Goal: Task Accomplishment & Management: Manage account settings

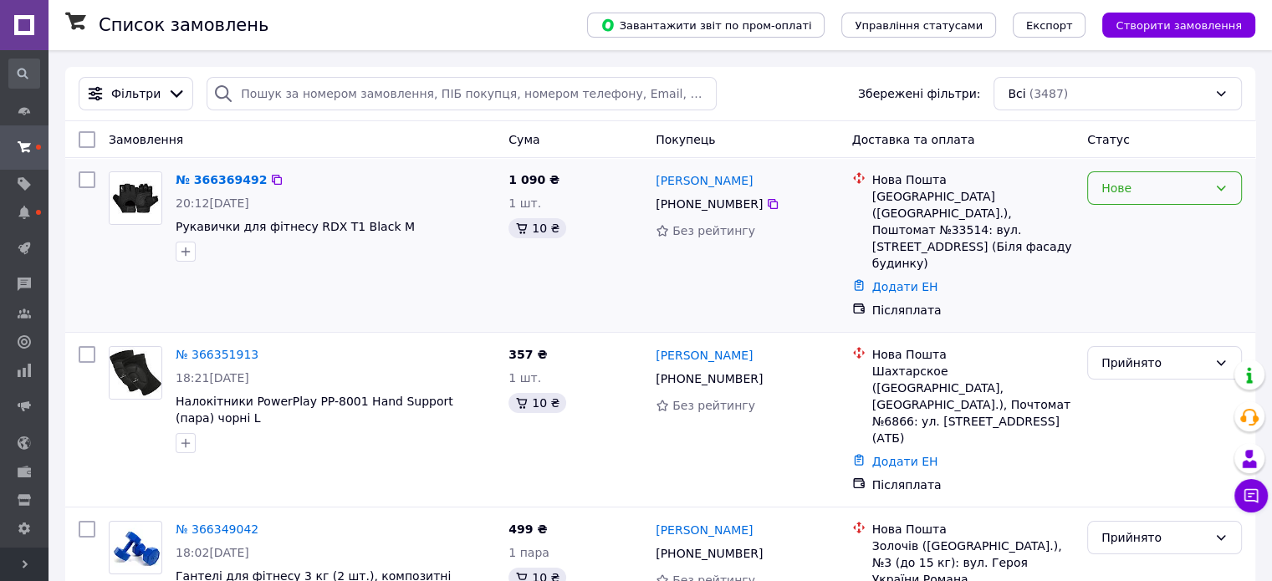
click at [1133, 192] on div "Нове" at bounding box center [1155, 188] width 106 height 18
click at [1131, 220] on li "Прийнято" at bounding box center [1164, 225] width 153 height 30
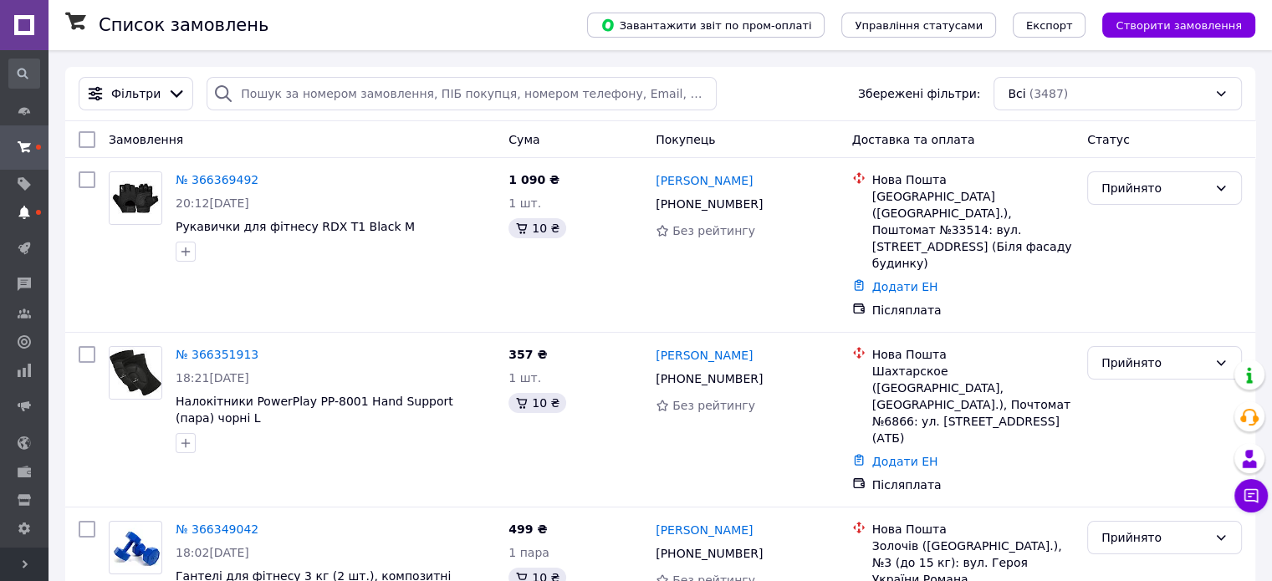
click at [28, 215] on use at bounding box center [23, 212] width 11 height 13
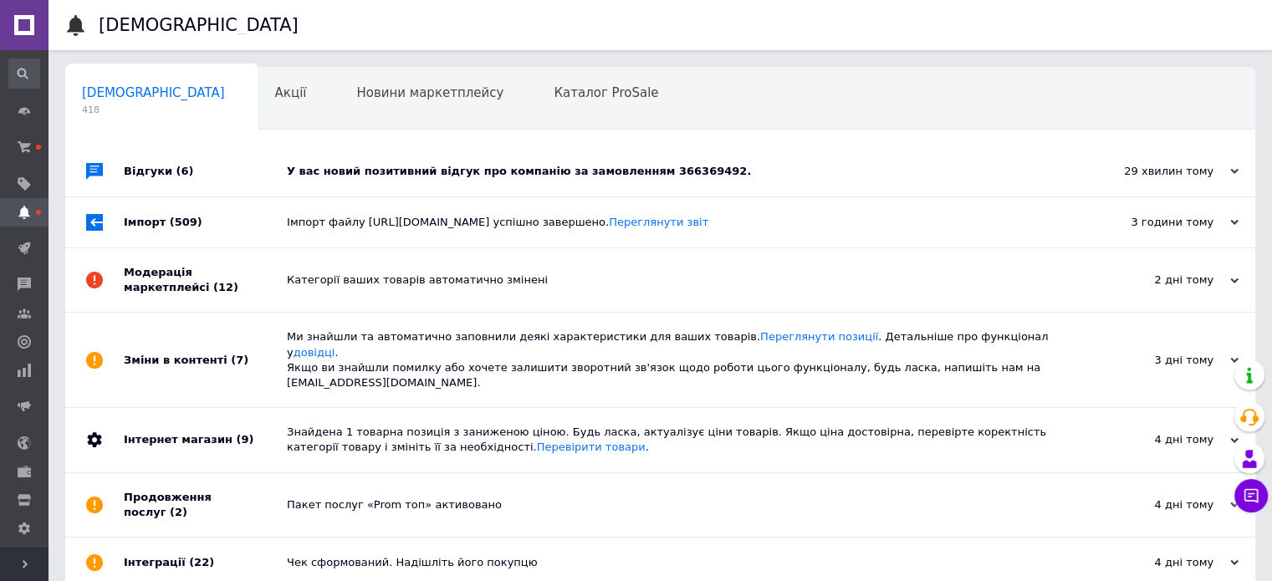
click at [862, 169] on div "У вас новий позитивний відгук про компанію за замовленням 366369492." at bounding box center [679, 171] width 785 height 15
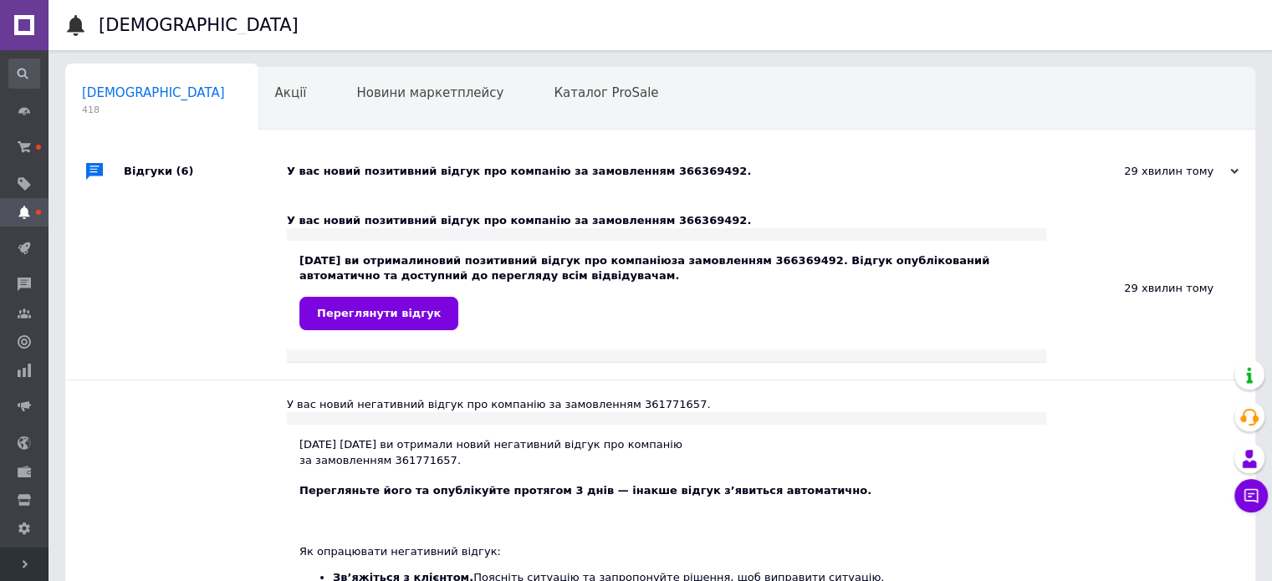
click at [766, 261] on div "[DATE] ви отримали новий позитивний відгук про компанію за замовленням 36636949…" at bounding box center [666, 291] width 734 height 76
copy div "366369492"
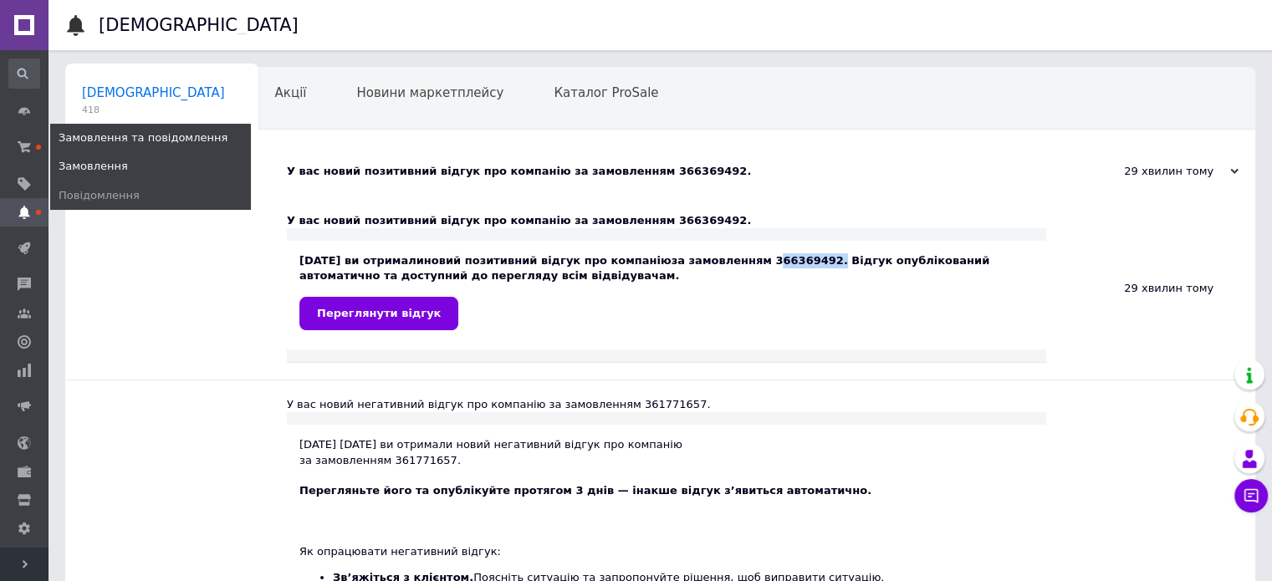
click at [106, 170] on span "Замовлення" at bounding box center [93, 166] width 69 height 15
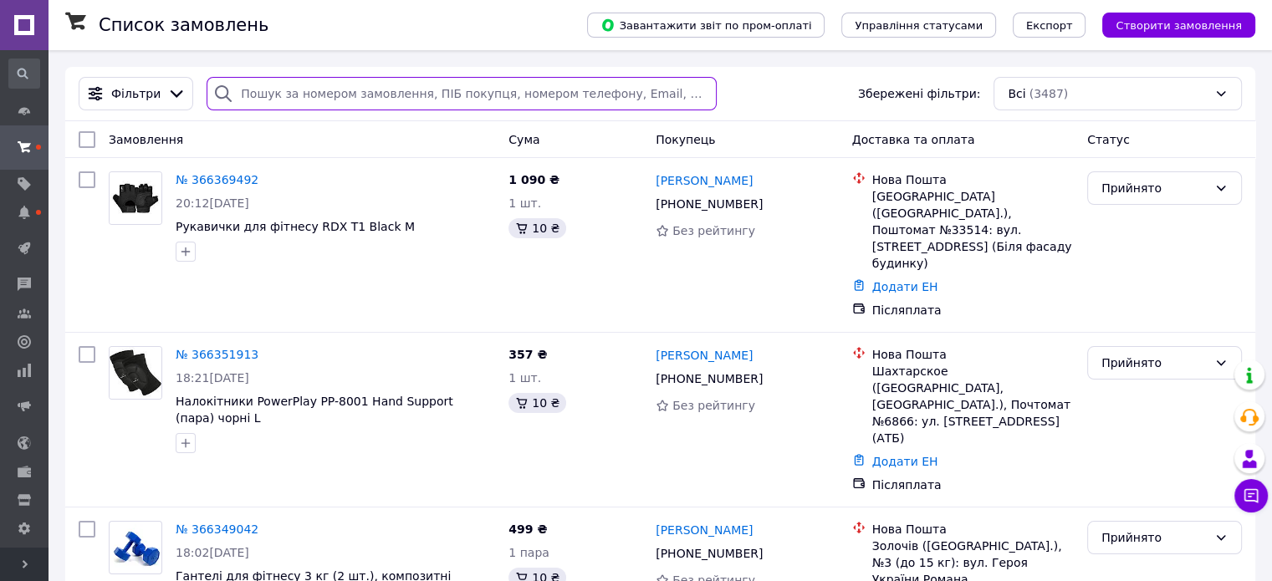
paste input "366369492"
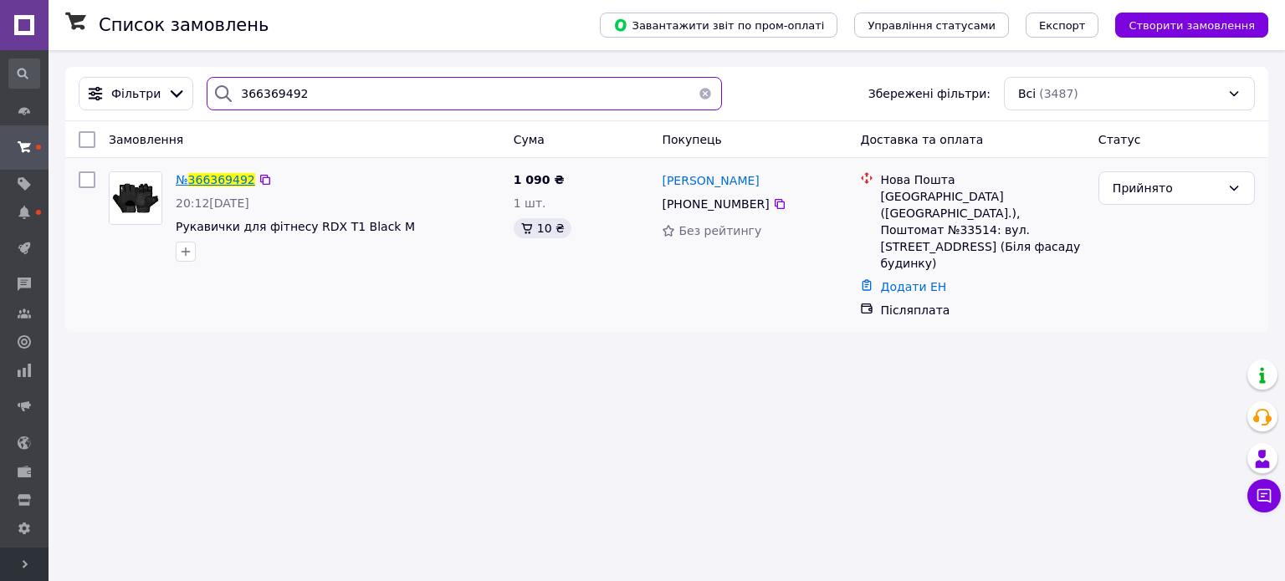
type input "366369492"
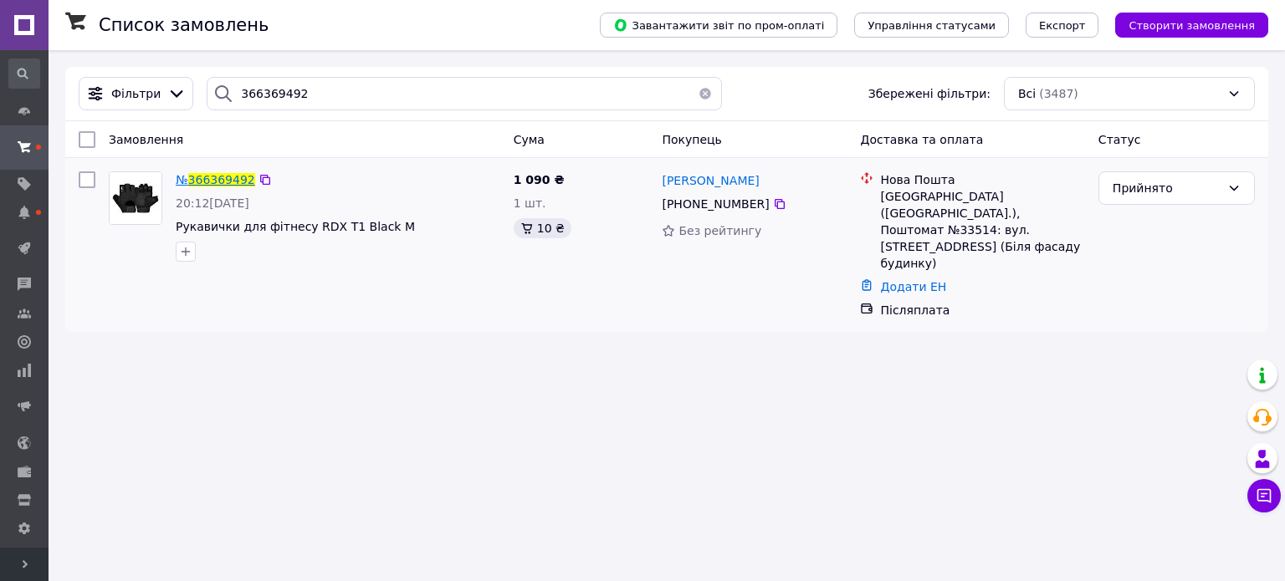
click at [208, 177] on span "366369492" at bounding box center [221, 179] width 67 height 13
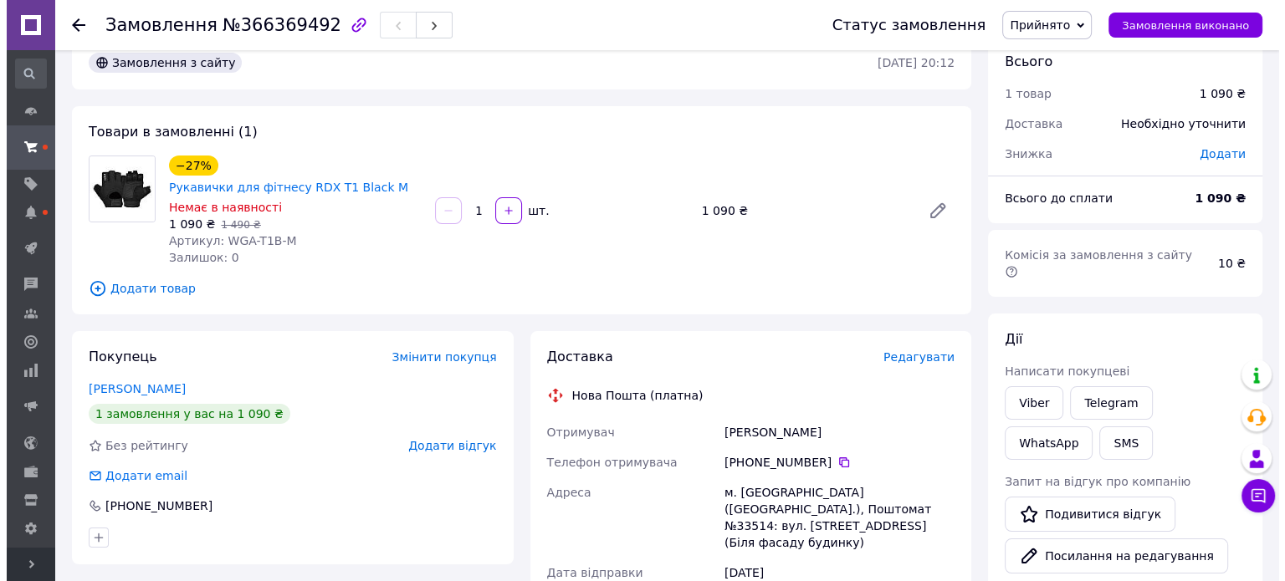
scroll to position [84, 0]
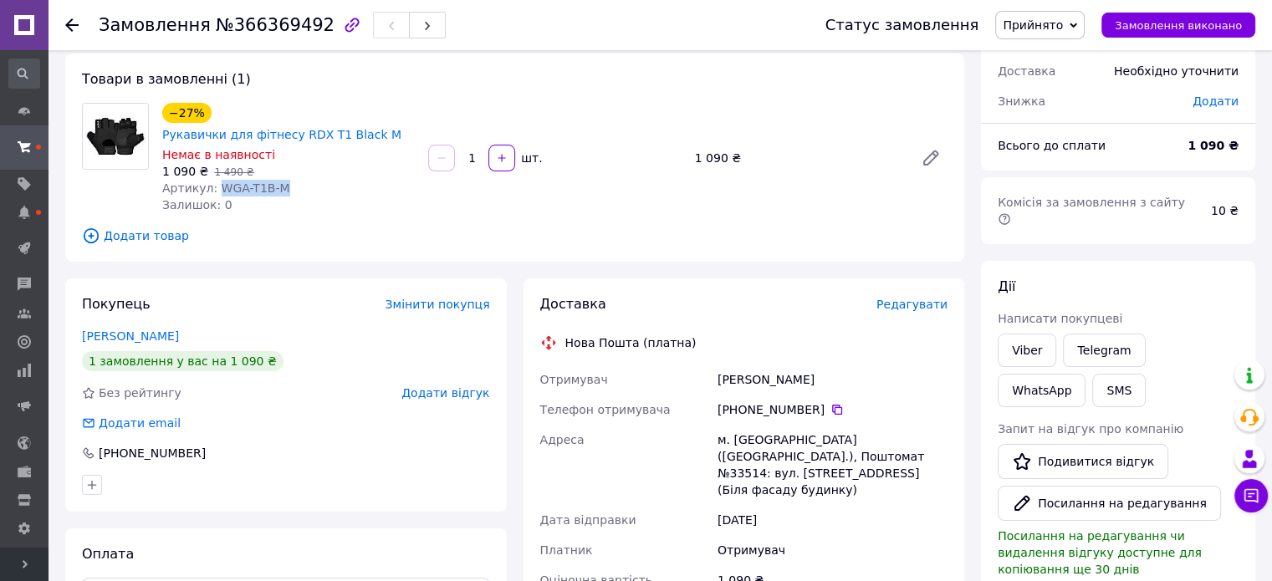
drag, startPoint x: 284, startPoint y: 170, endPoint x: 213, endPoint y: 170, distance: 70.3
click at [213, 180] on div "Артикул: WGA-T1B-M" at bounding box center [288, 188] width 253 height 17
copy span "WGA-T1B-M"
click at [911, 298] on span "Редагувати" at bounding box center [912, 304] width 71 height 13
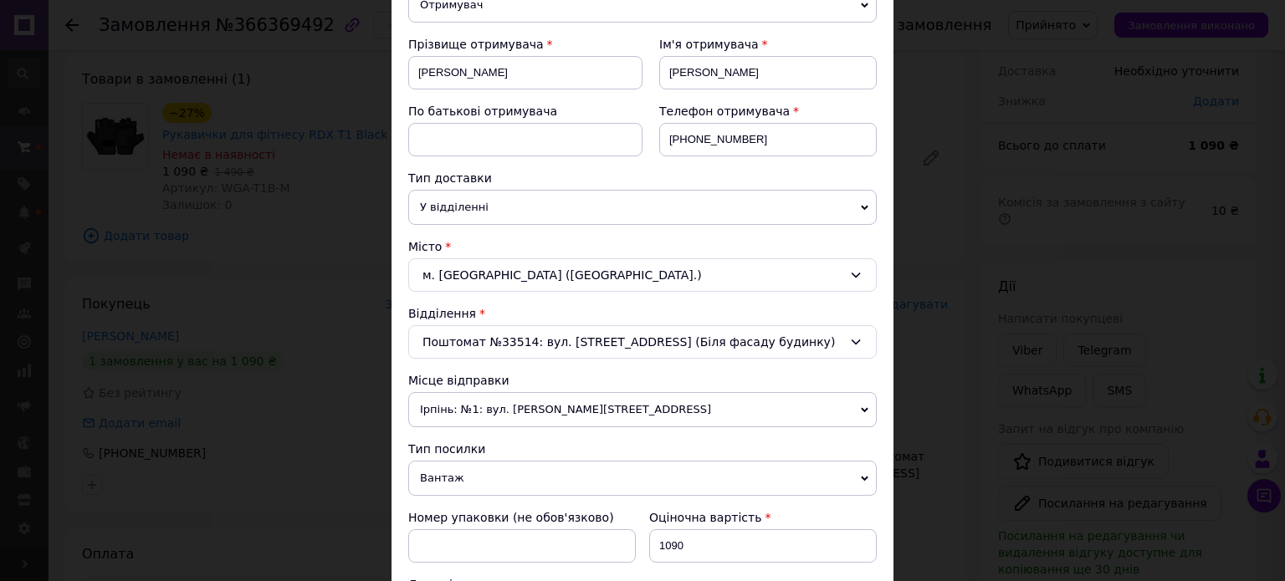
scroll to position [251, 0]
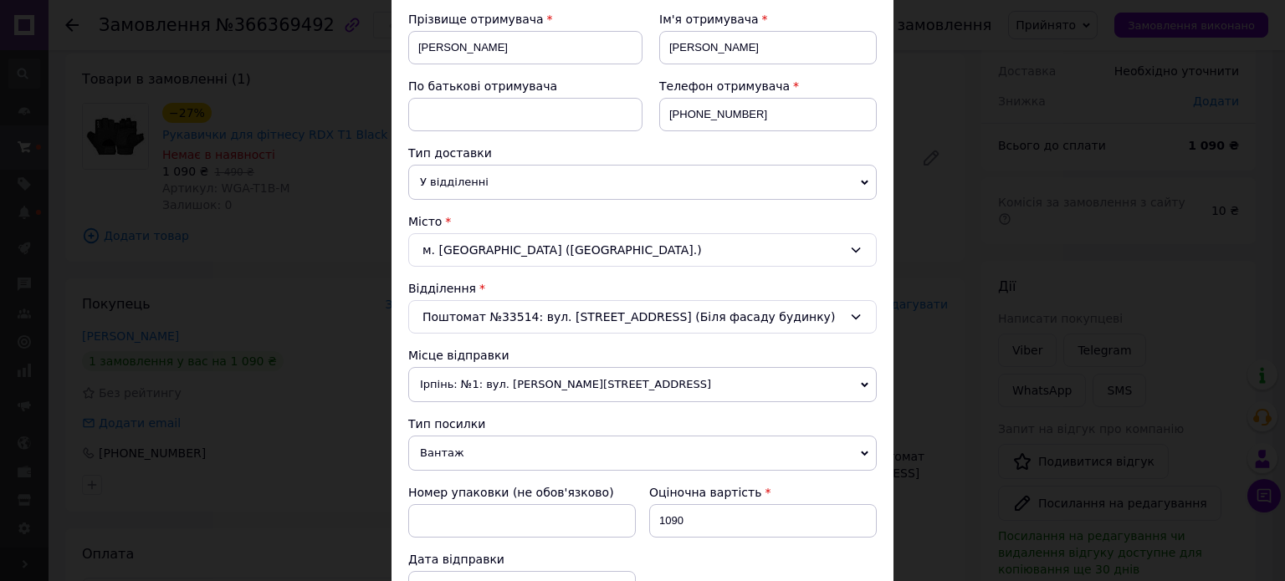
click at [537, 387] on span "Ірпінь: №1: вул. [PERSON_NAME][STREET_ADDRESS]" at bounding box center [642, 384] width 468 height 35
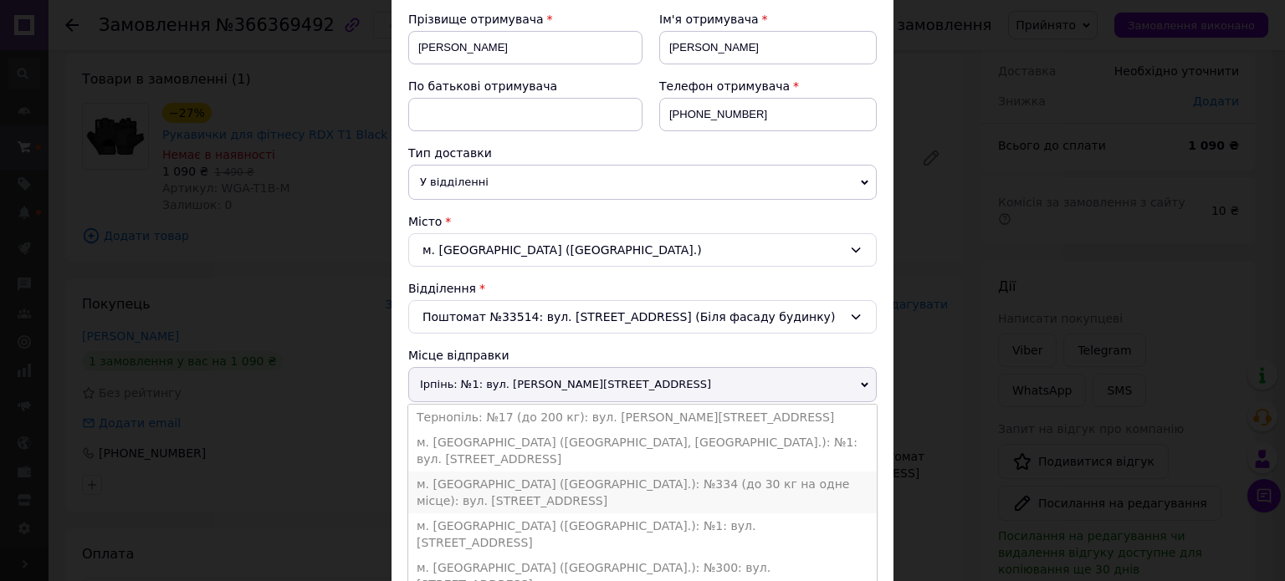
click at [517, 472] on li "м. [GEOGRAPHIC_DATA] ([GEOGRAPHIC_DATA].): №334 (до 30 кг на одне місце): вул. …" at bounding box center [642, 493] width 468 height 42
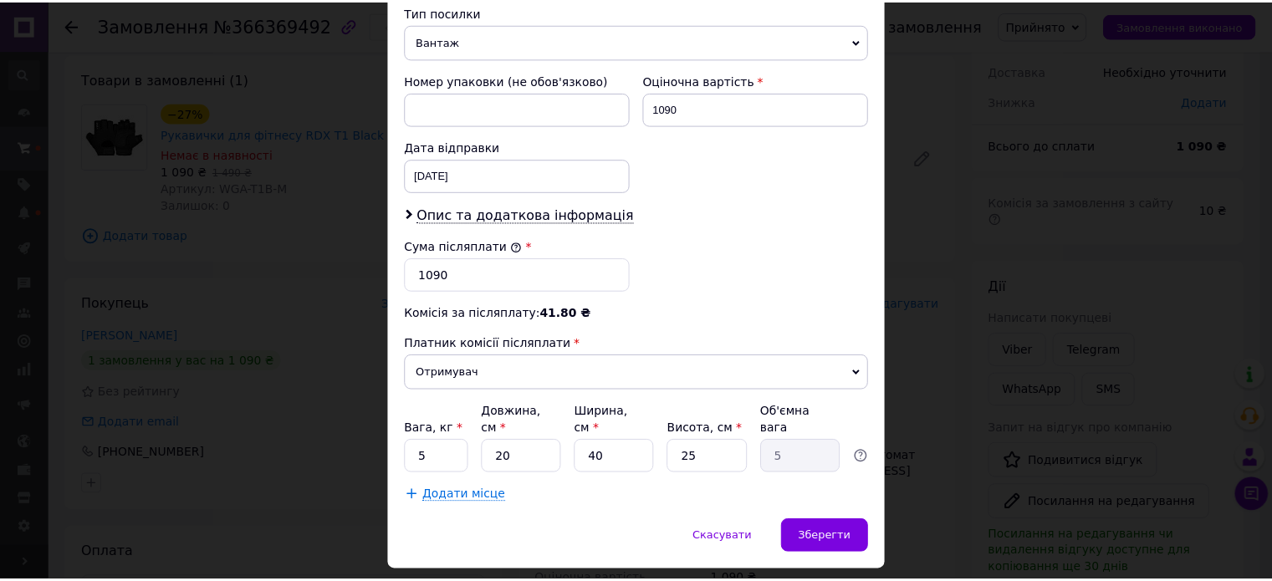
scroll to position [689, 0]
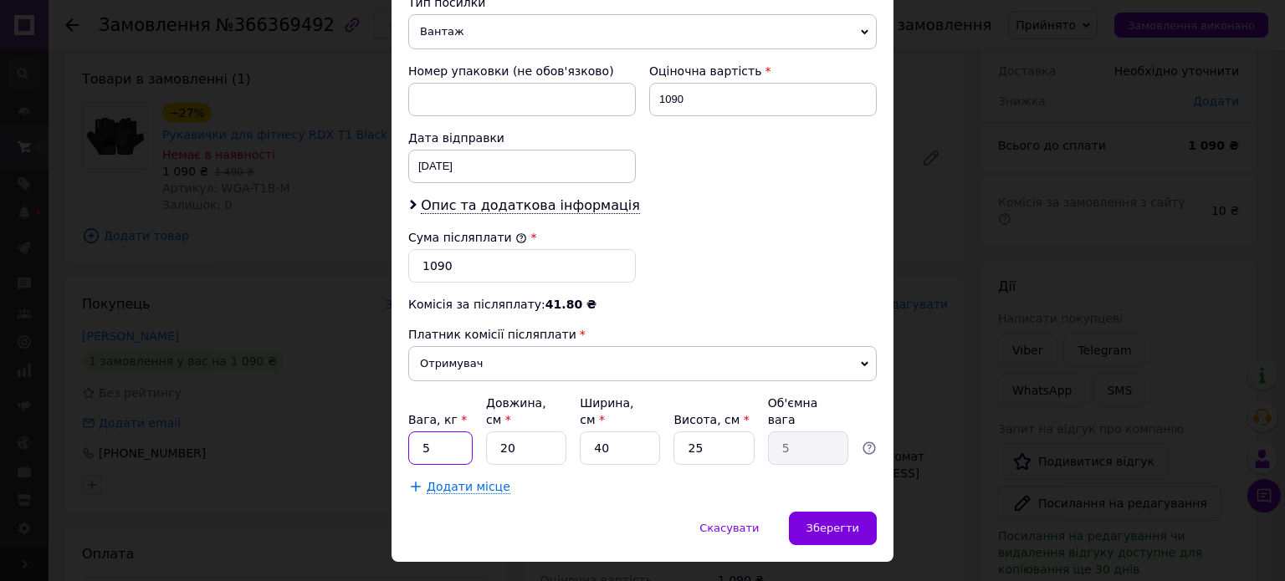
drag, startPoint x: 446, startPoint y: 412, endPoint x: 416, endPoint y: 414, distance: 30.2
click at [416, 432] on input "5" at bounding box center [440, 448] width 64 height 33
type input "0.5"
drag, startPoint x: 609, startPoint y: 407, endPoint x: 589, endPoint y: 409, distance: 20.1
click at [589, 432] on input "40" at bounding box center [620, 448] width 80 height 33
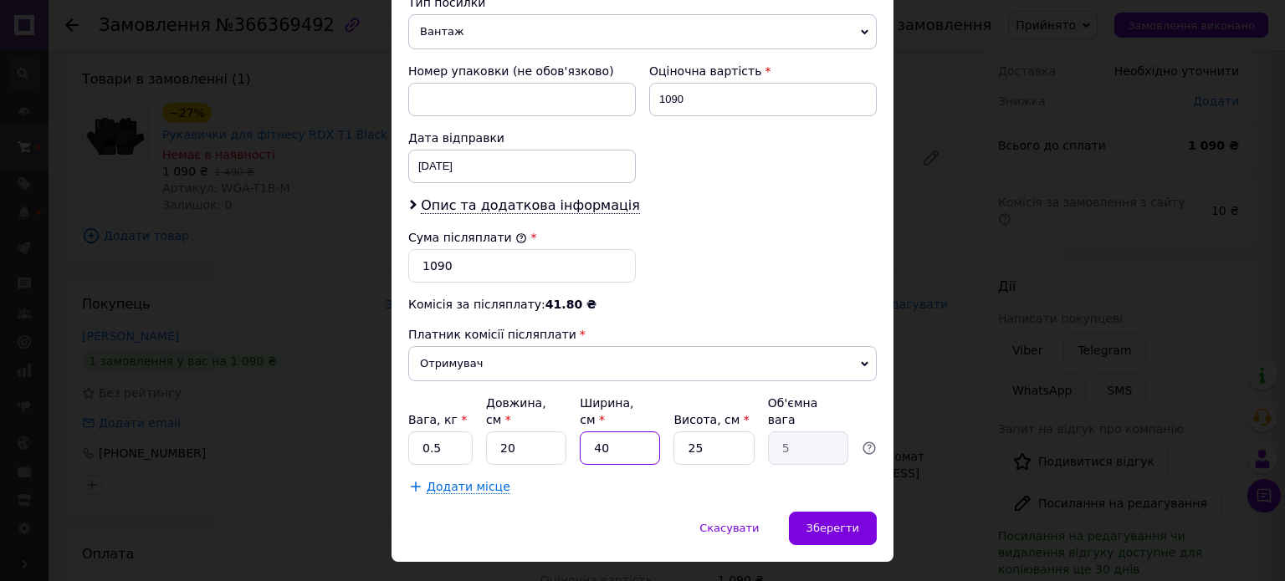
type input "2"
type input "0.25"
type input "20"
type input "2.5"
type input "20"
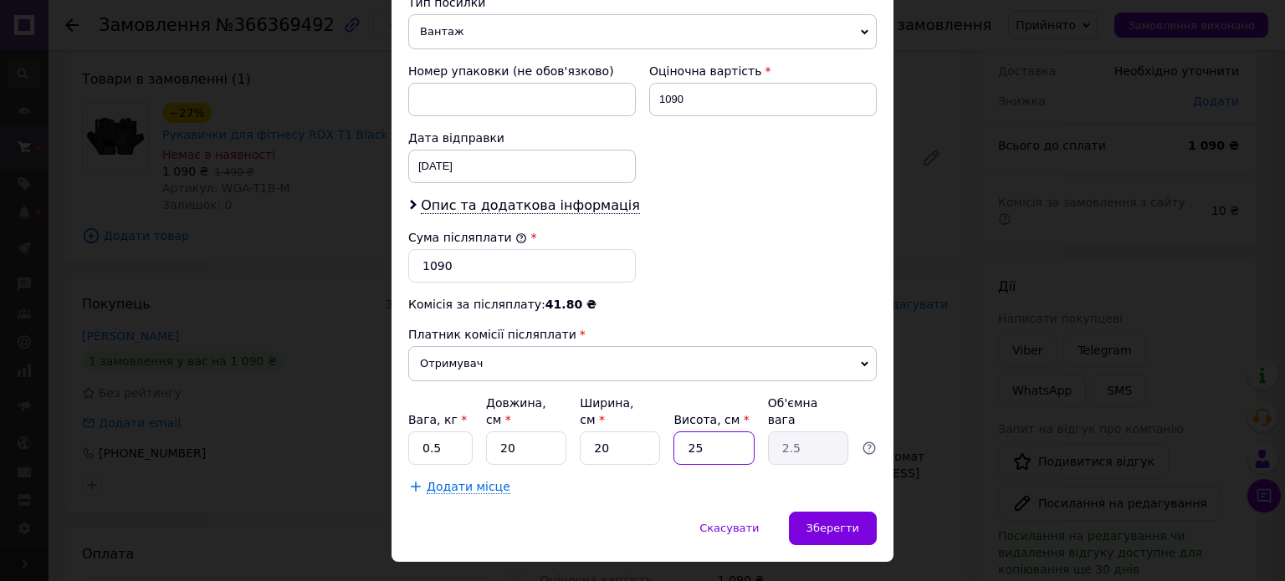
drag, startPoint x: 723, startPoint y: 409, endPoint x: 666, endPoint y: 421, distance: 58.9
click at [666, 421] on div "Вага, кг * 0.5 Довжина, см * 20 Ширина, см * 20 Висота, см * 25 Об'ємна вага 2.5" at bounding box center [642, 430] width 468 height 70
type input "5"
type input "0.5"
type input "5"
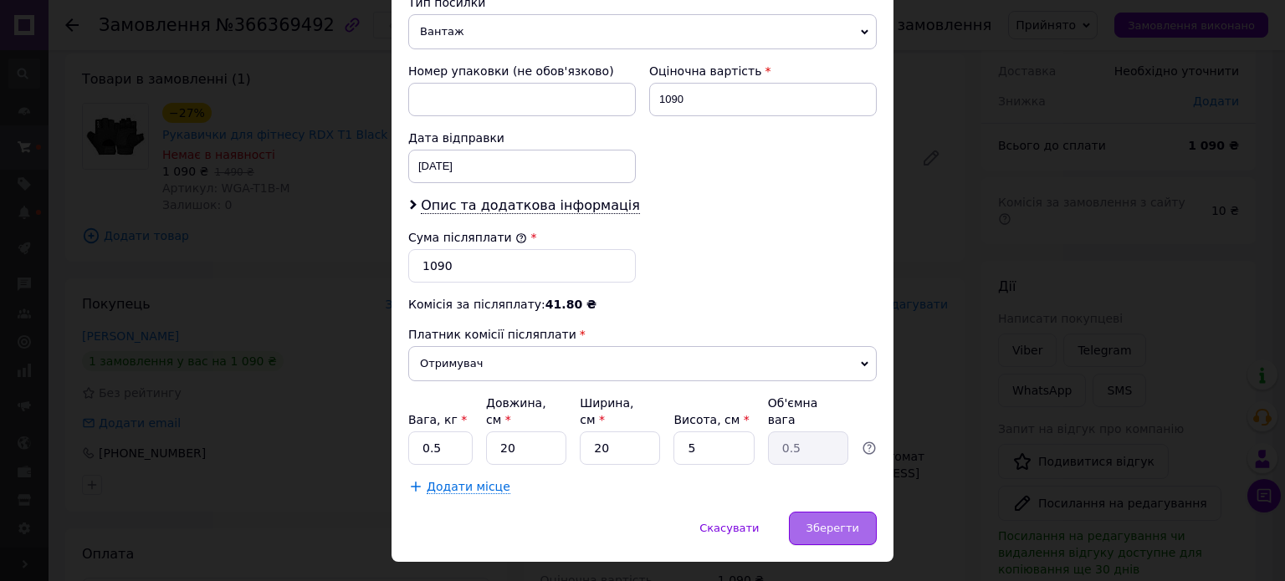
click at [836, 522] on span "Зберегти" at bounding box center [832, 528] width 53 height 13
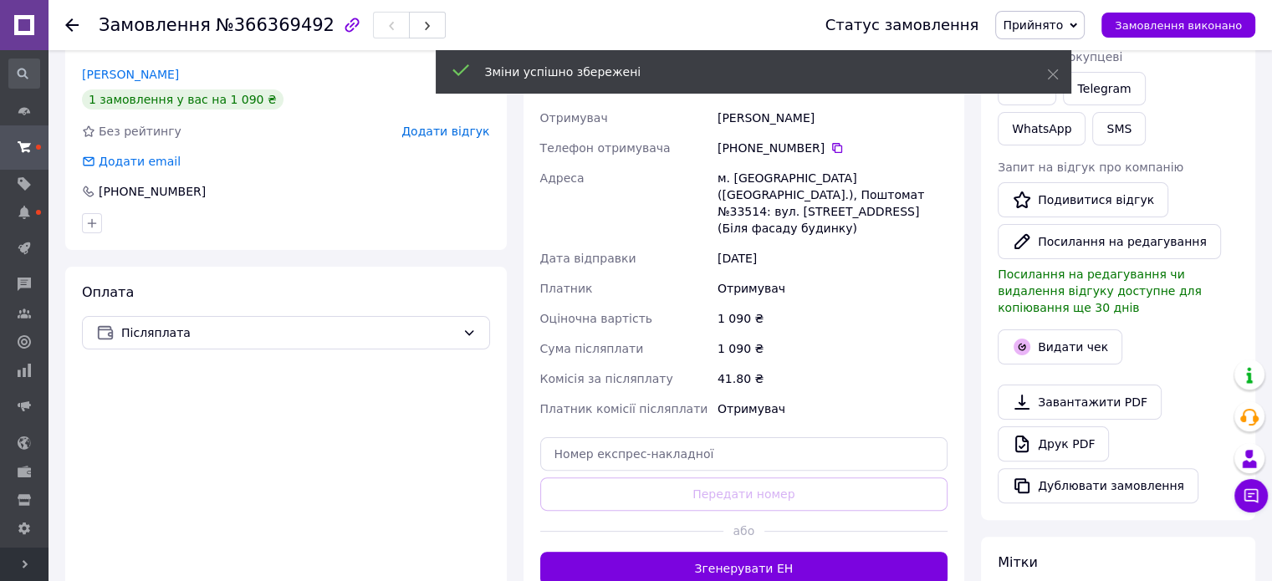
scroll to position [418, 0]
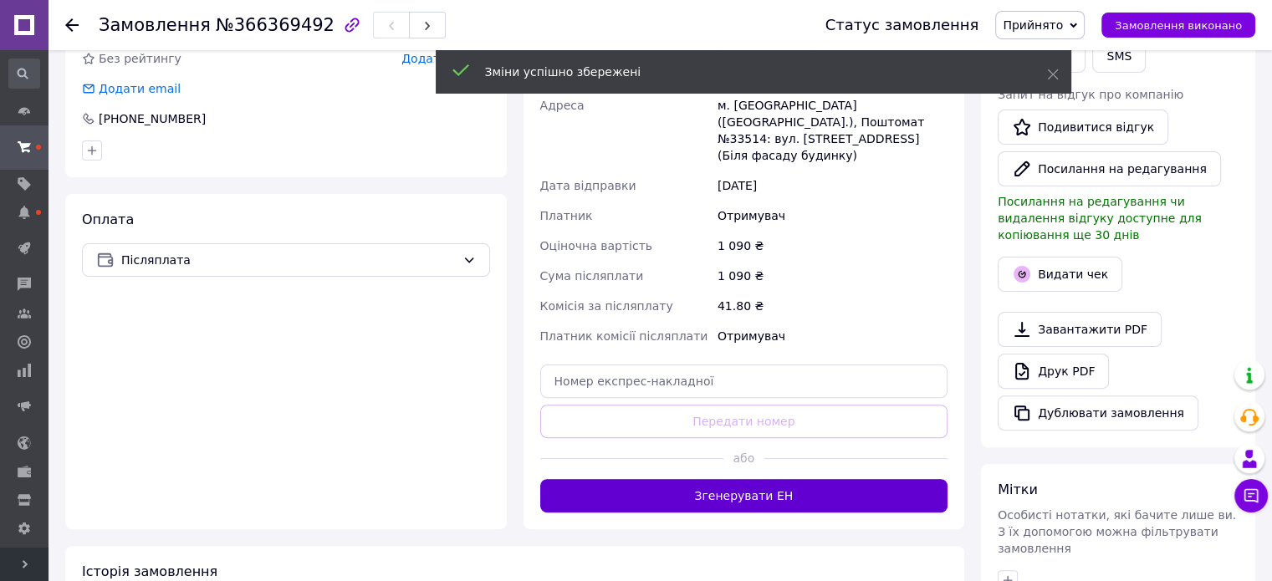
click at [722, 479] on button "Згенерувати ЕН" at bounding box center [744, 495] width 408 height 33
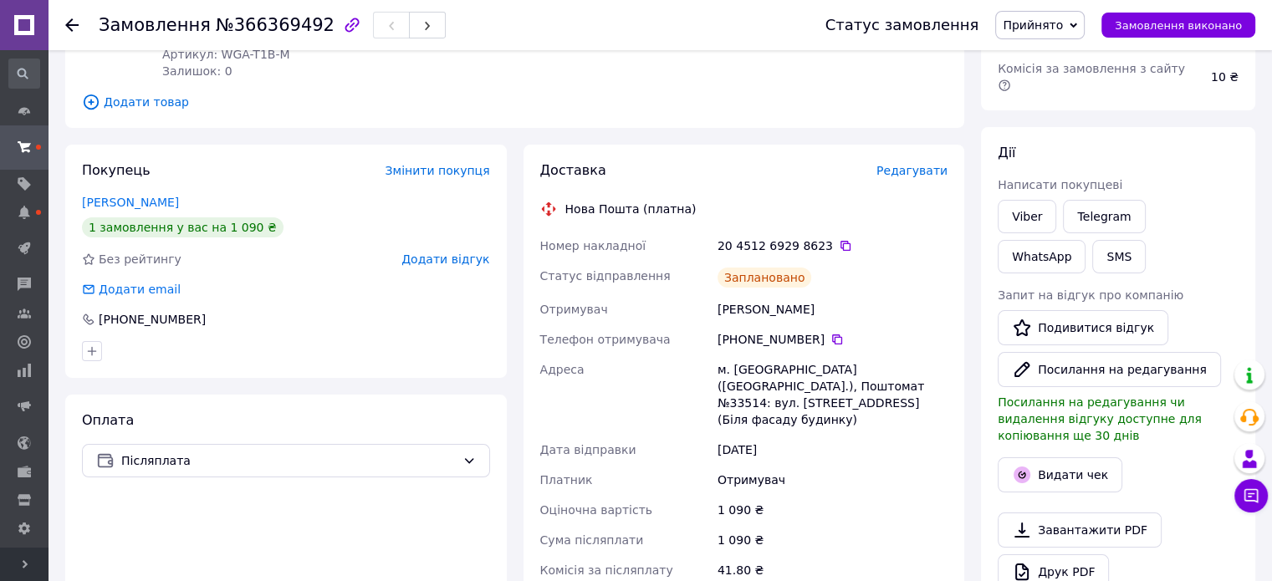
scroll to position [167, 0]
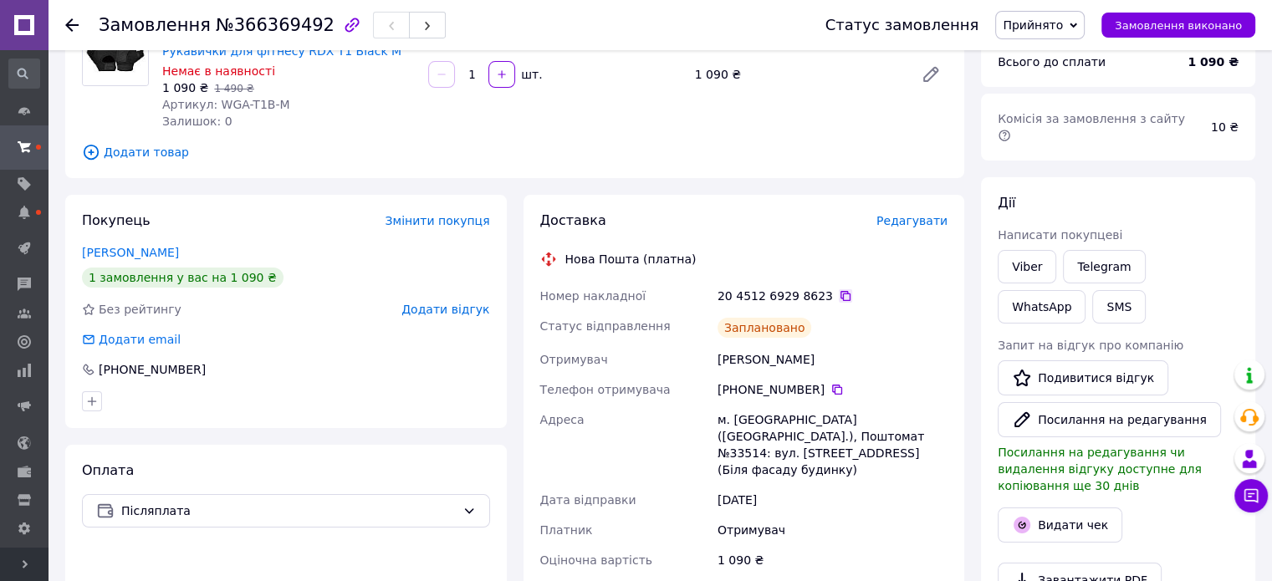
click at [839, 289] on icon at bounding box center [845, 295] width 13 height 13
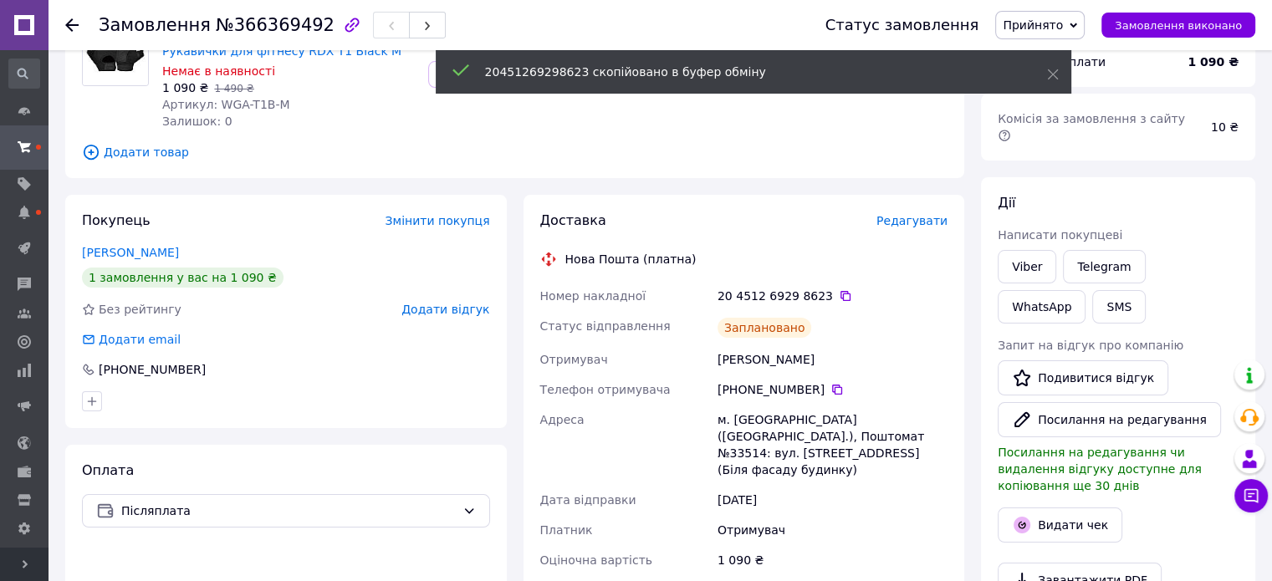
click at [1085, 27] on span "Прийнято" at bounding box center [1039, 25] width 89 height 28
click at [1081, 156] on li "Готується до відправки" at bounding box center [1072, 158] width 153 height 25
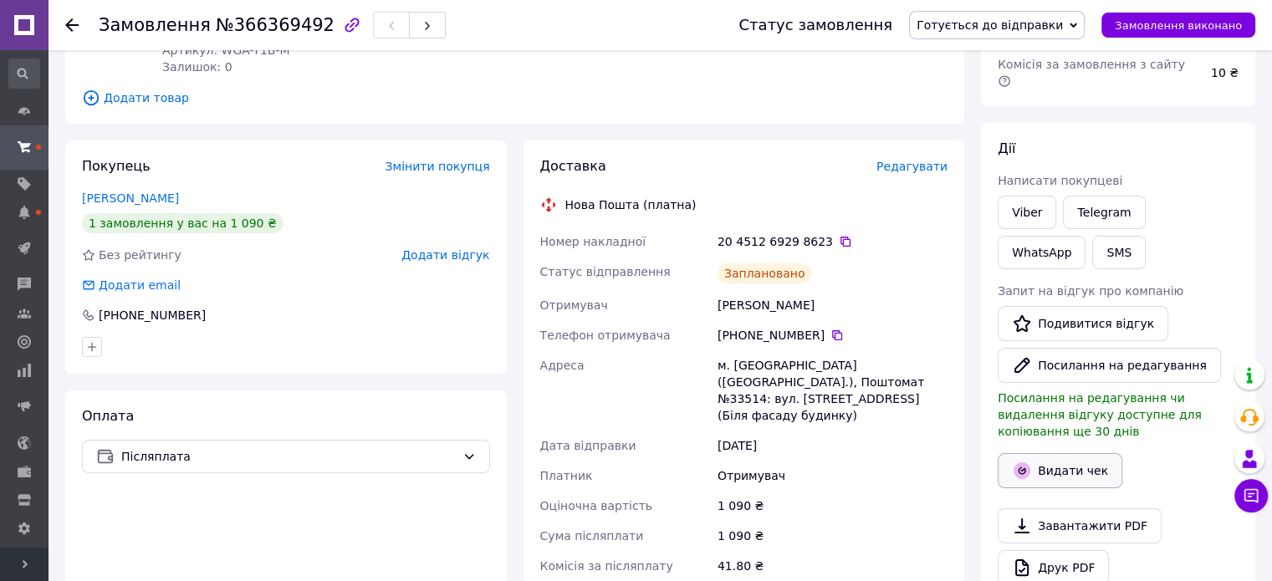
scroll to position [251, 0]
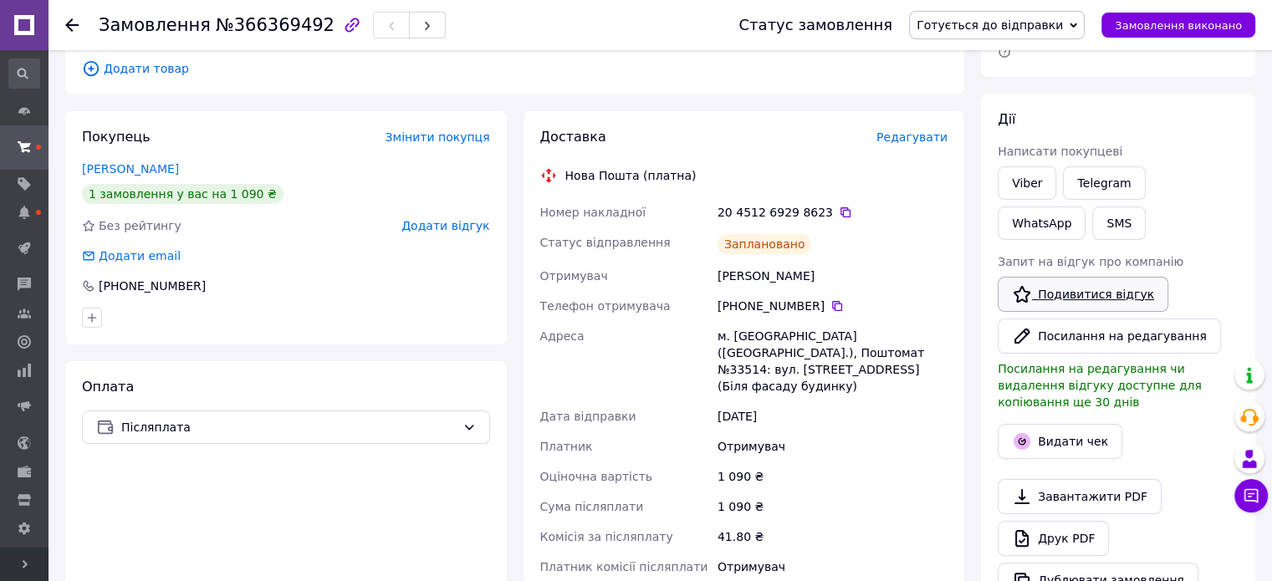
click at [1074, 277] on link "Подивитися відгук" at bounding box center [1083, 294] width 171 height 35
click at [30, 212] on icon at bounding box center [24, 212] width 13 height 13
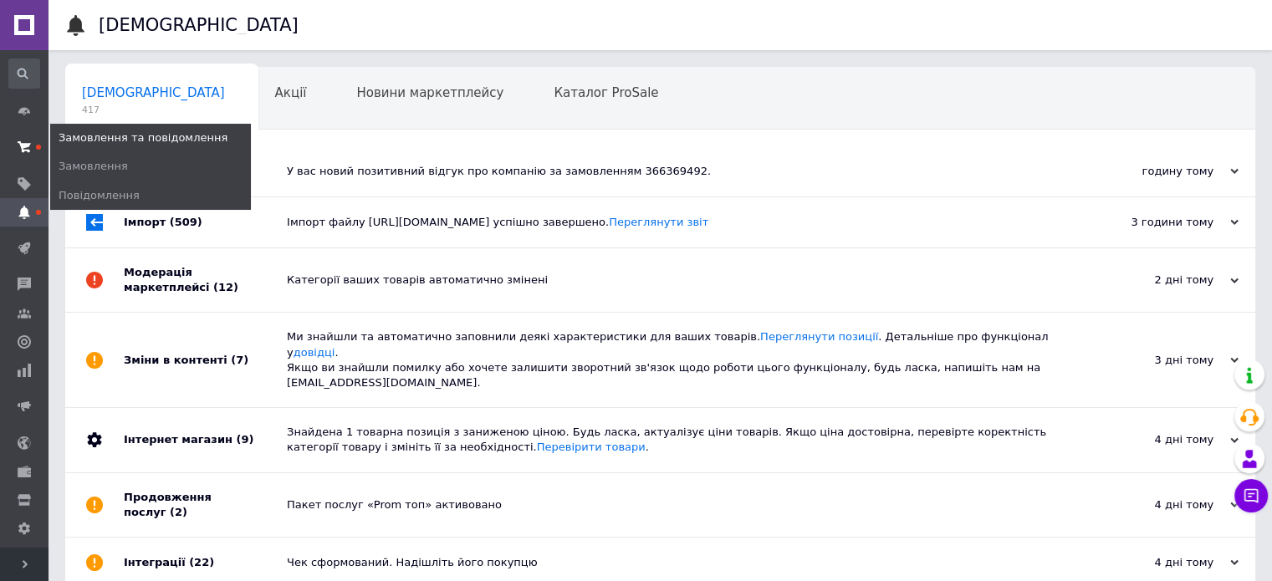
click at [30, 153] on icon at bounding box center [24, 147] width 13 height 13
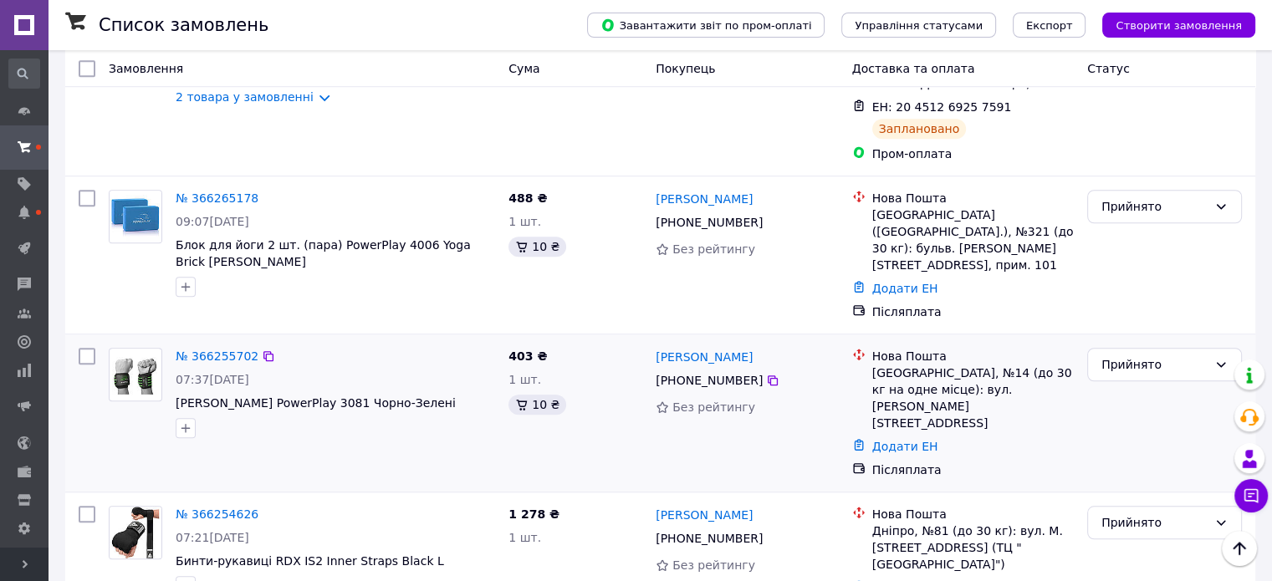
scroll to position [1338, 0]
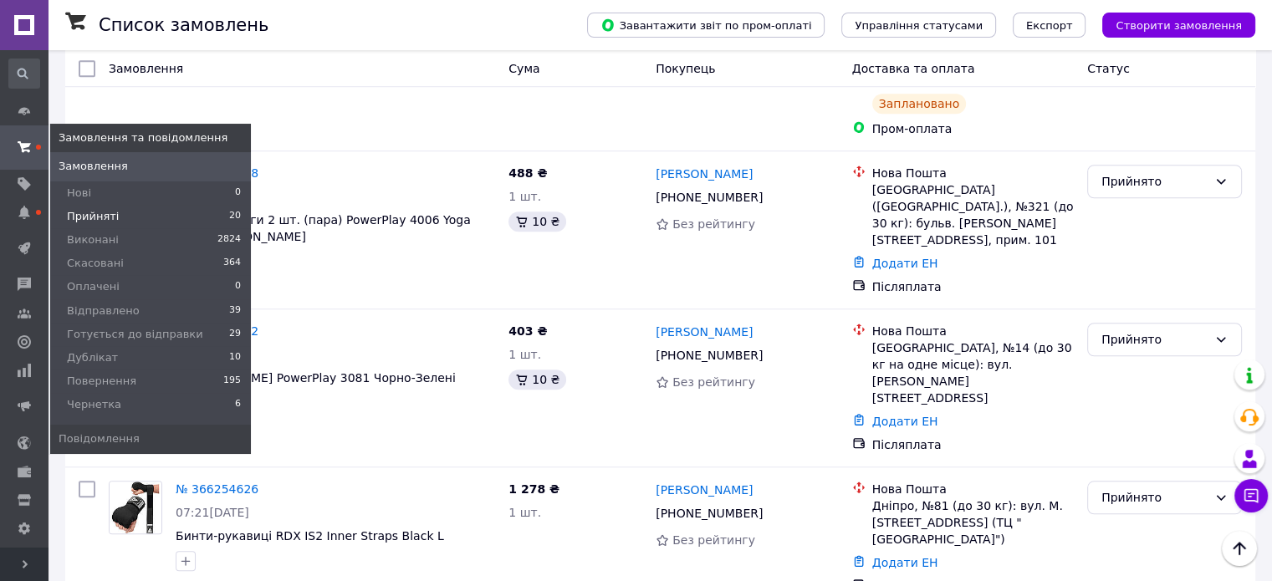
click at [105, 215] on span "Прийняті" at bounding box center [93, 216] width 52 height 15
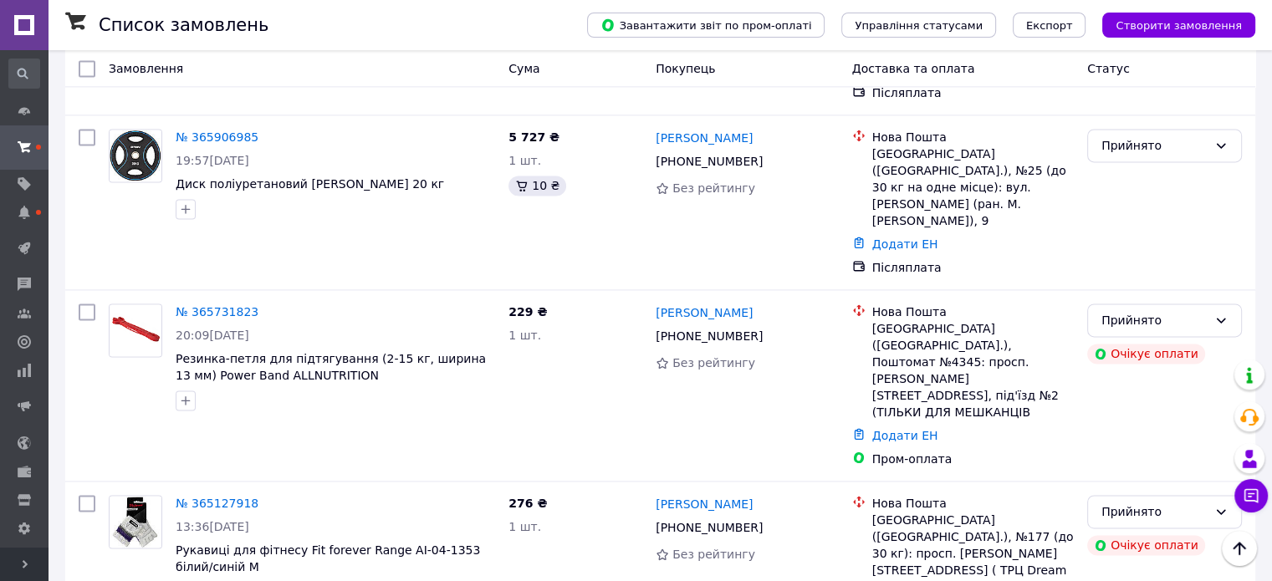
scroll to position [2355, 0]
click at [1208, 494] on div "Прийнято" at bounding box center [1164, 510] width 155 height 33
click at [1158, 251] on li "Скасовано" at bounding box center [1164, 250] width 153 height 30
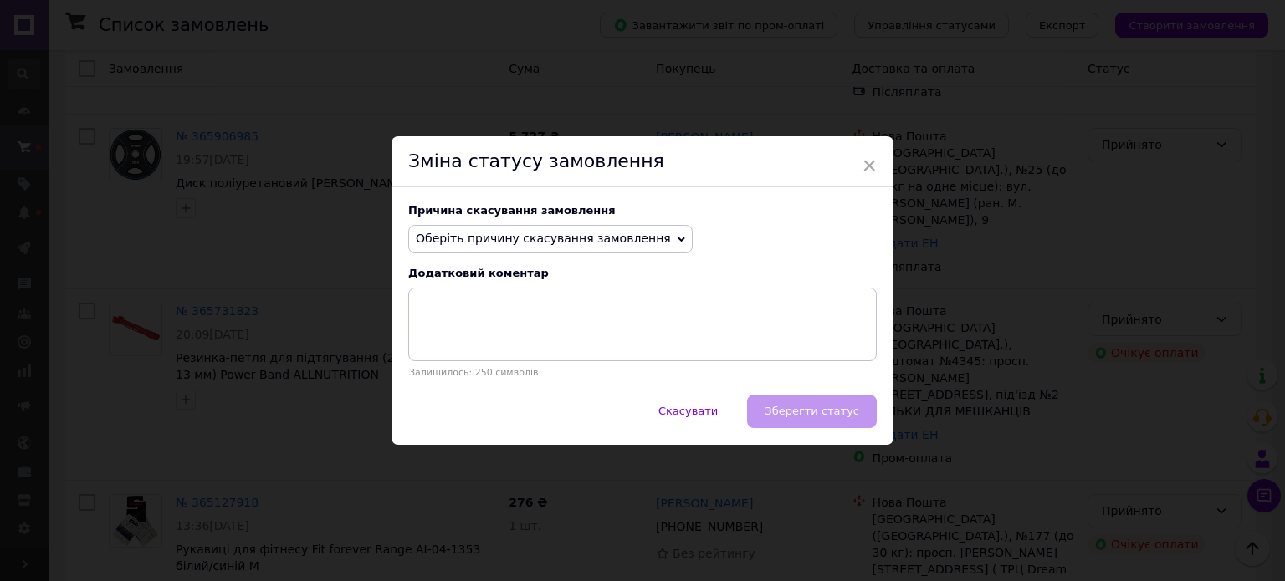
click at [645, 247] on span "Оберіть причину скасування замовлення" at bounding box center [550, 239] width 284 height 28
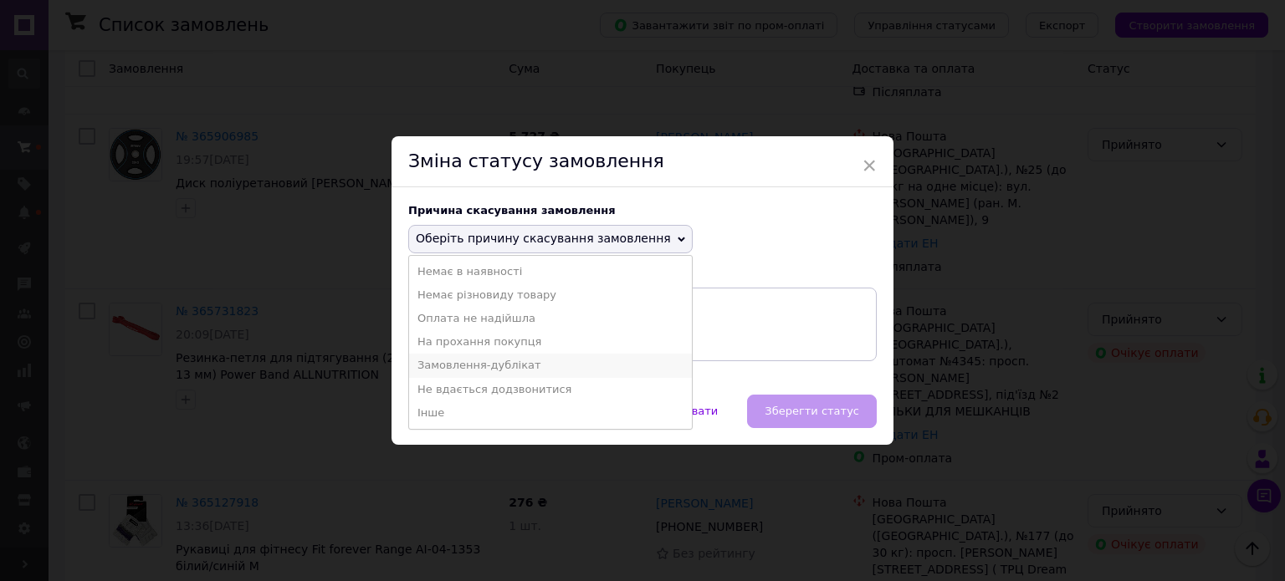
click at [539, 359] on li "Замовлення-дублікат" at bounding box center [550, 365] width 283 height 23
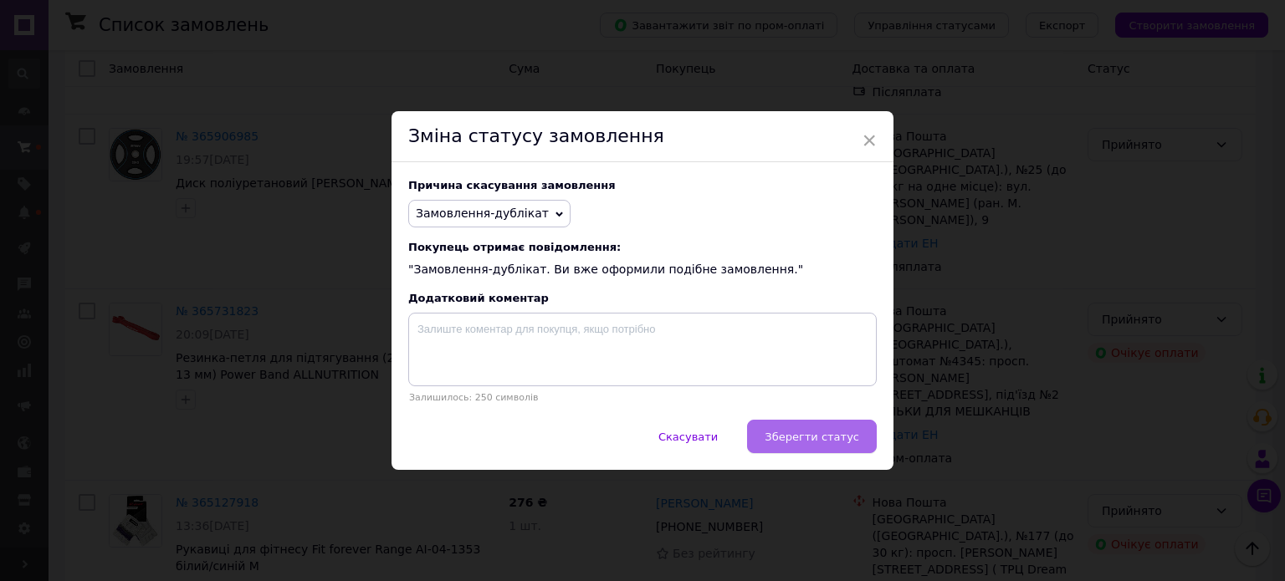
click at [836, 433] on span "Зберегти статус" at bounding box center [811, 437] width 95 height 13
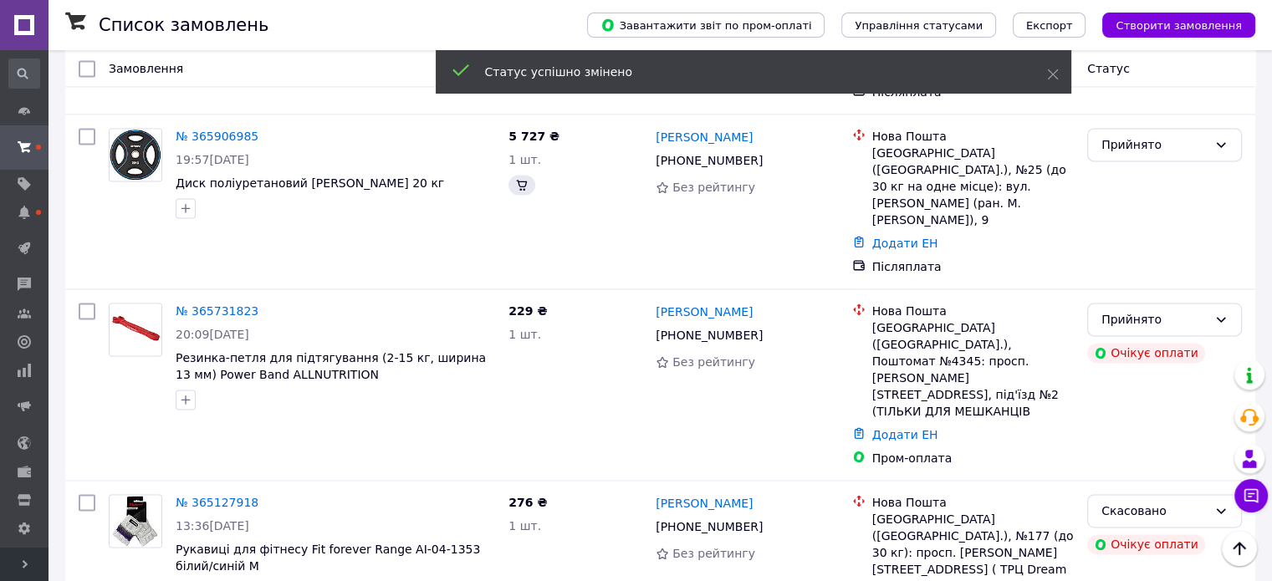
scroll to position [2349, 0]
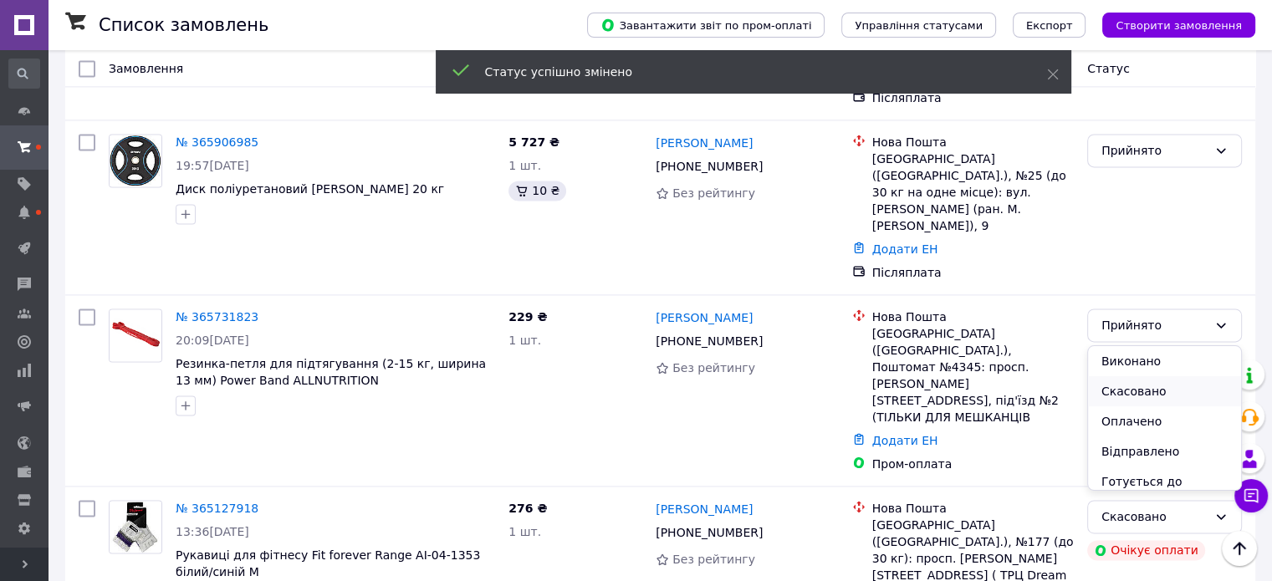
click at [1141, 391] on li "Скасовано" at bounding box center [1164, 391] width 153 height 30
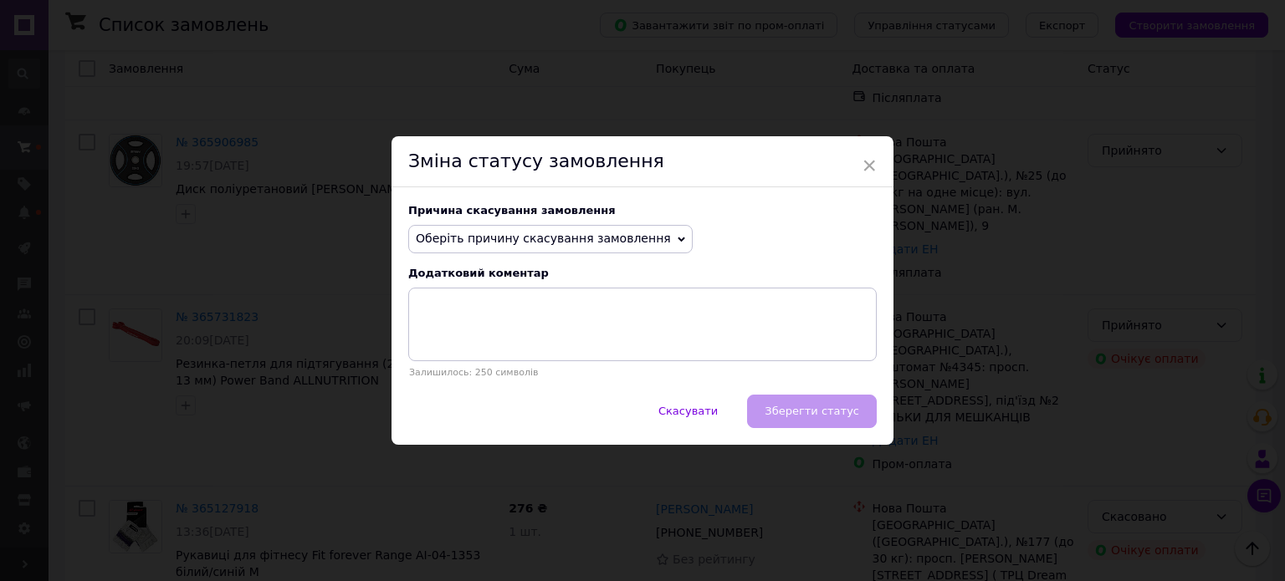
click at [588, 248] on span "Оберіть причину скасування замовлення" at bounding box center [550, 239] width 284 height 28
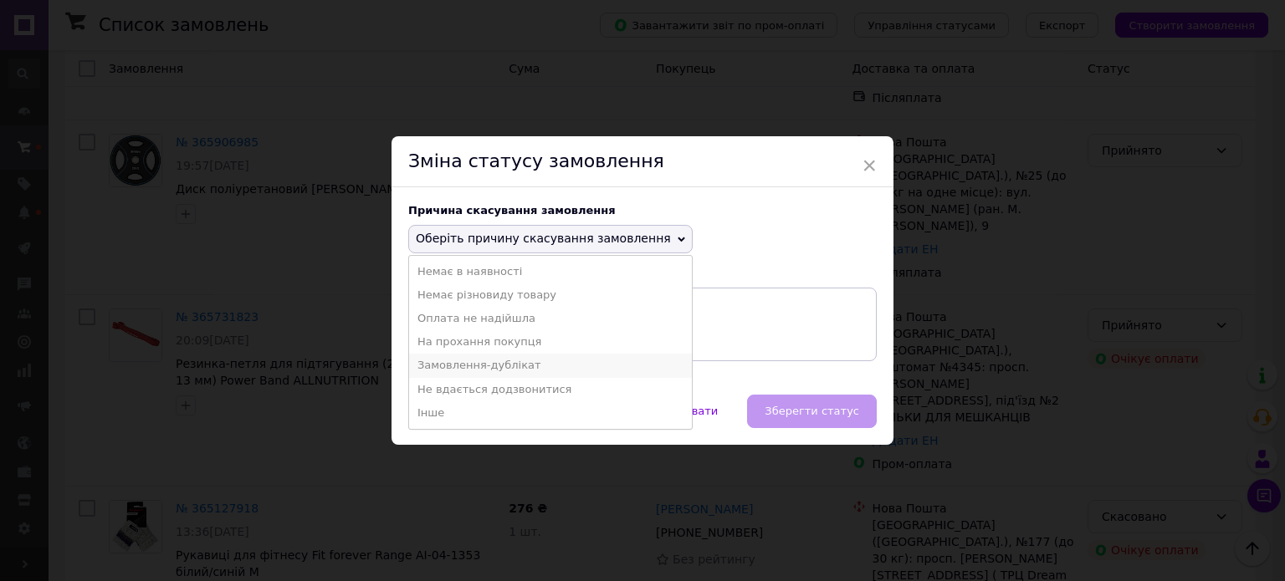
click at [512, 364] on li "Замовлення-дублікат" at bounding box center [550, 365] width 283 height 23
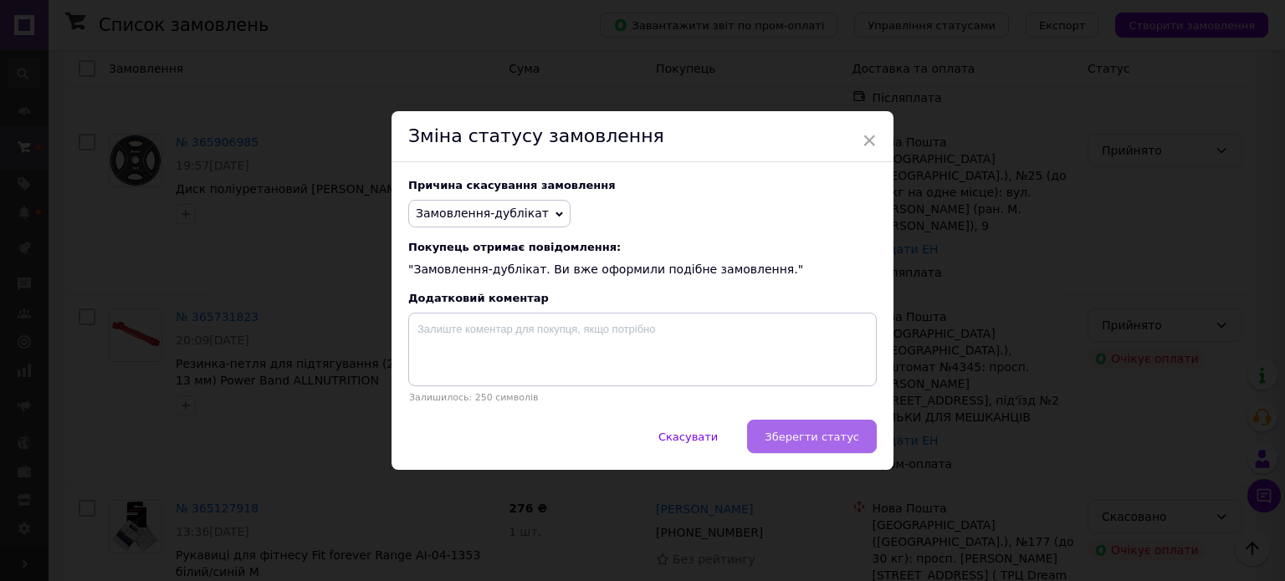
click at [815, 432] on span "Зберегти статус" at bounding box center [811, 437] width 95 height 13
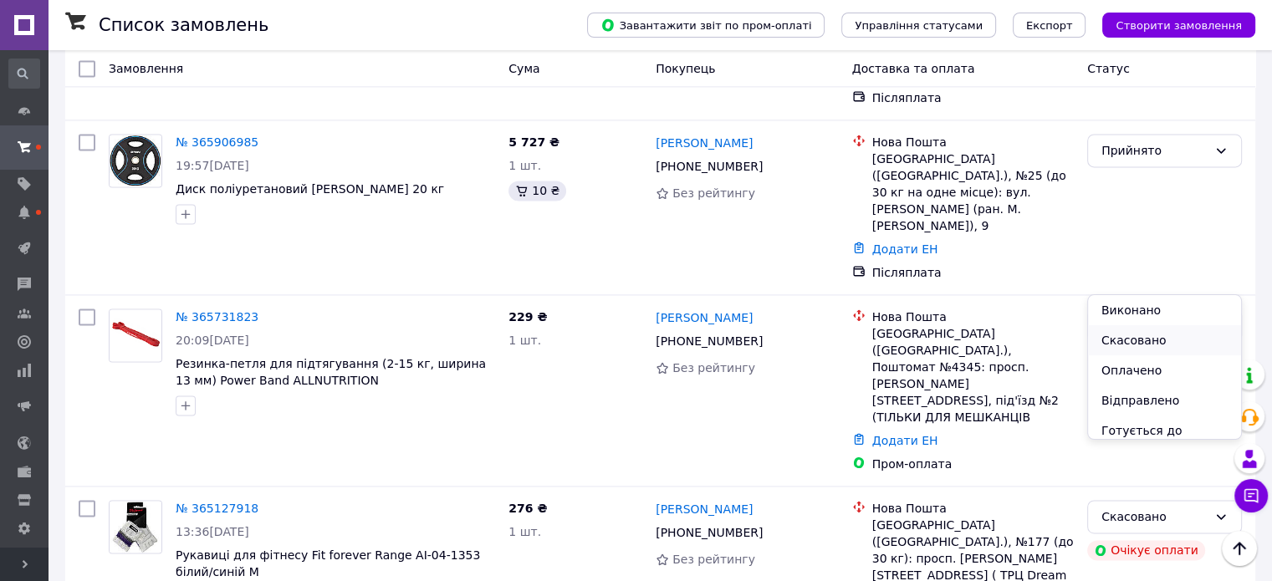
click at [1136, 342] on li "Скасовано" at bounding box center [1164, 340] width 153 height 30
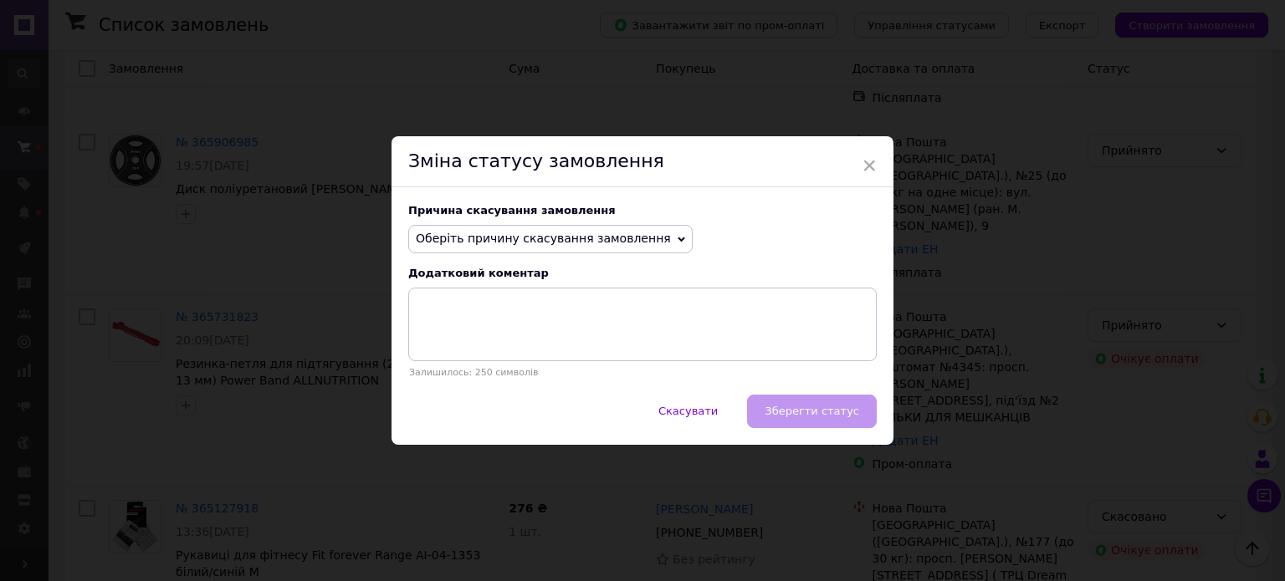
click at [607, 236] on span "Оберіть причину скасування замовлення" at bounding box center [543, 238] width 255 height 13
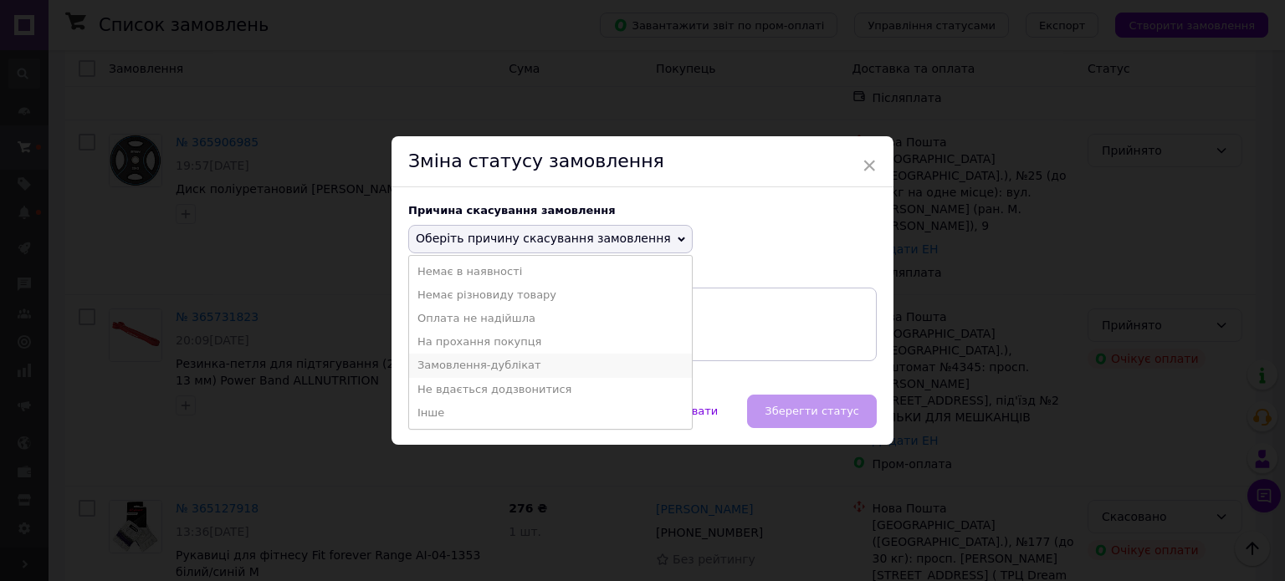
click at [526, 365] on li "Замовлення-дублікат" at bounding box center [550, 365] width 283 height 23
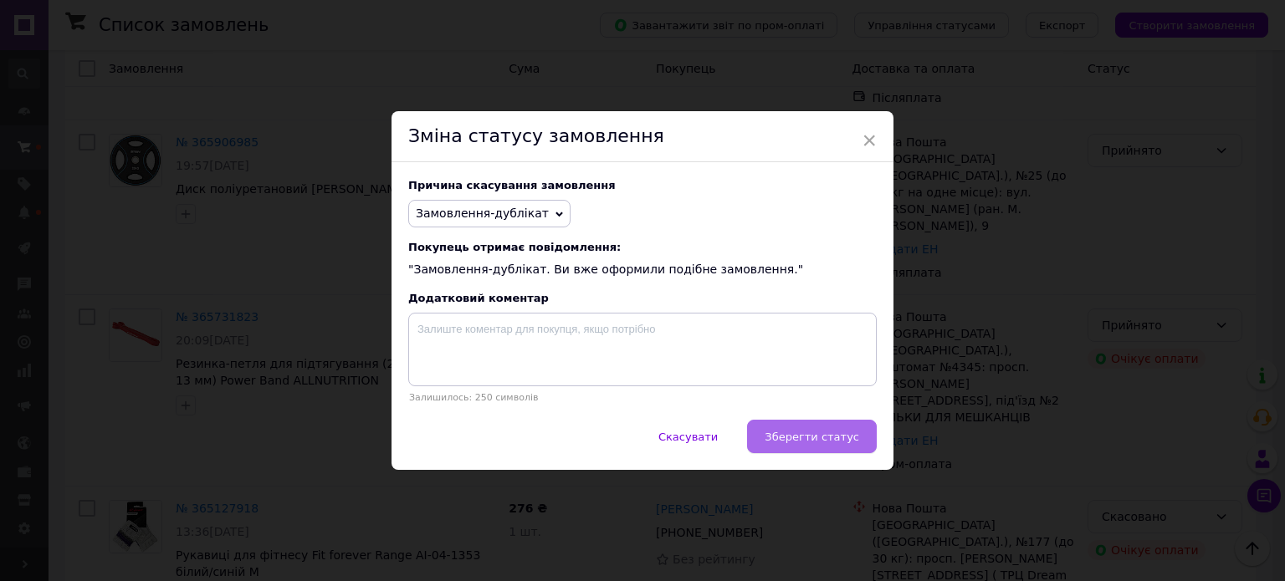
click at [828, 439] on span "Зберегти статус" at bounding box center [811, 437] width 95 height 13
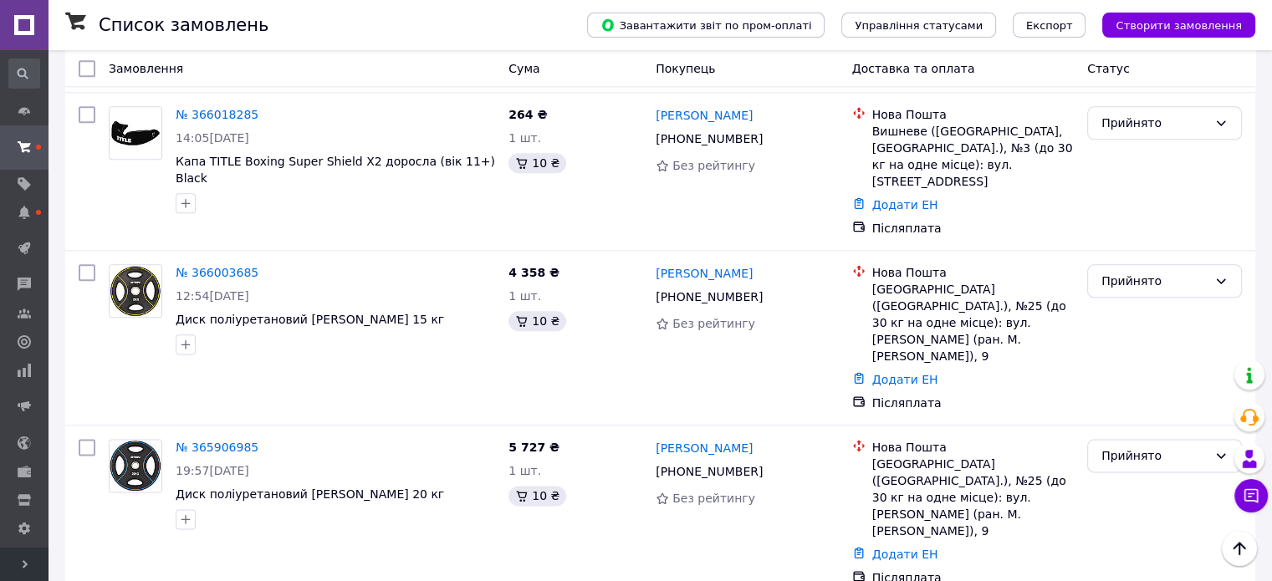
scroll to position [2015, 0]
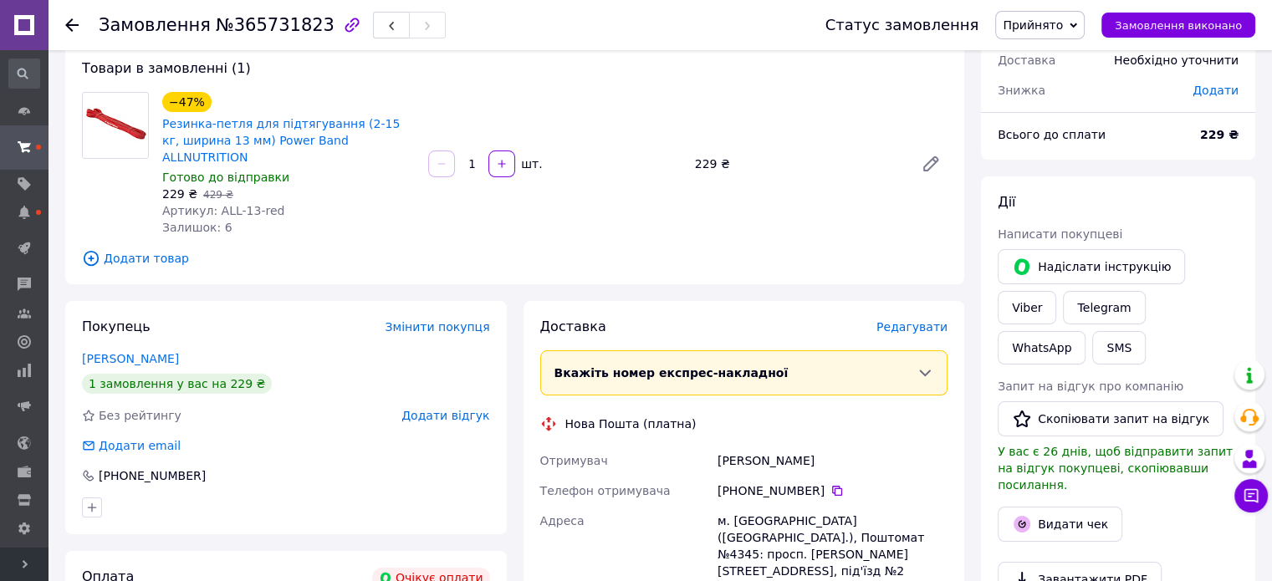
scroll to position [89, 0]
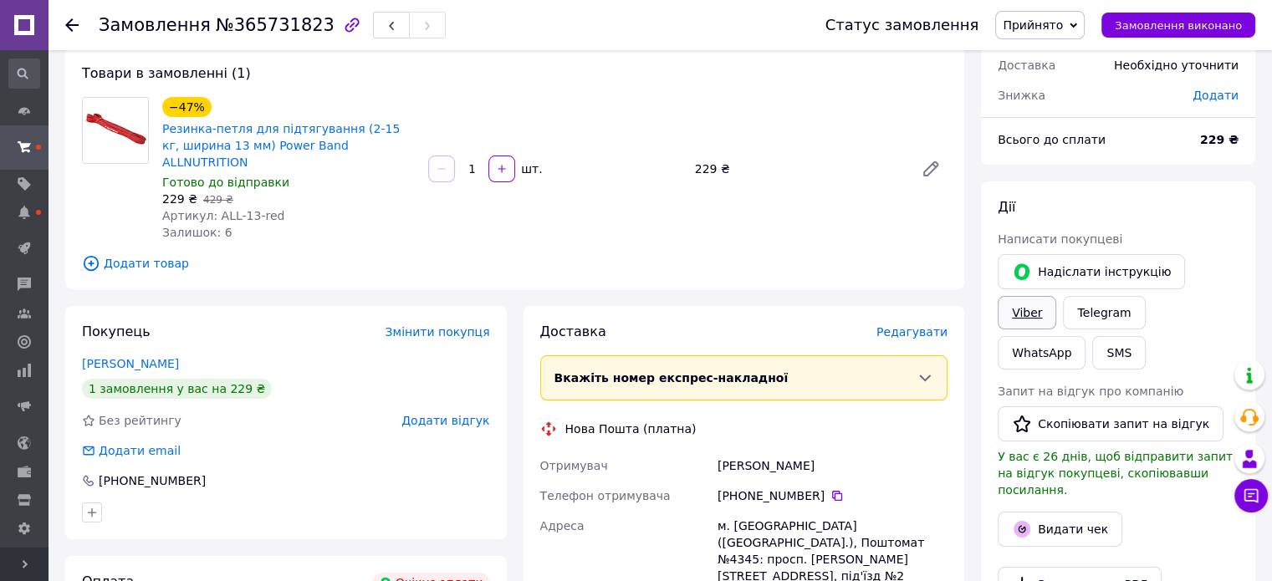
click at [1056, 296] on link "Viber" at bounding box center [1027, 312] width 59 height 33
click at [71, 26] on icon at bounding box center [71, 24] width 13 height 13
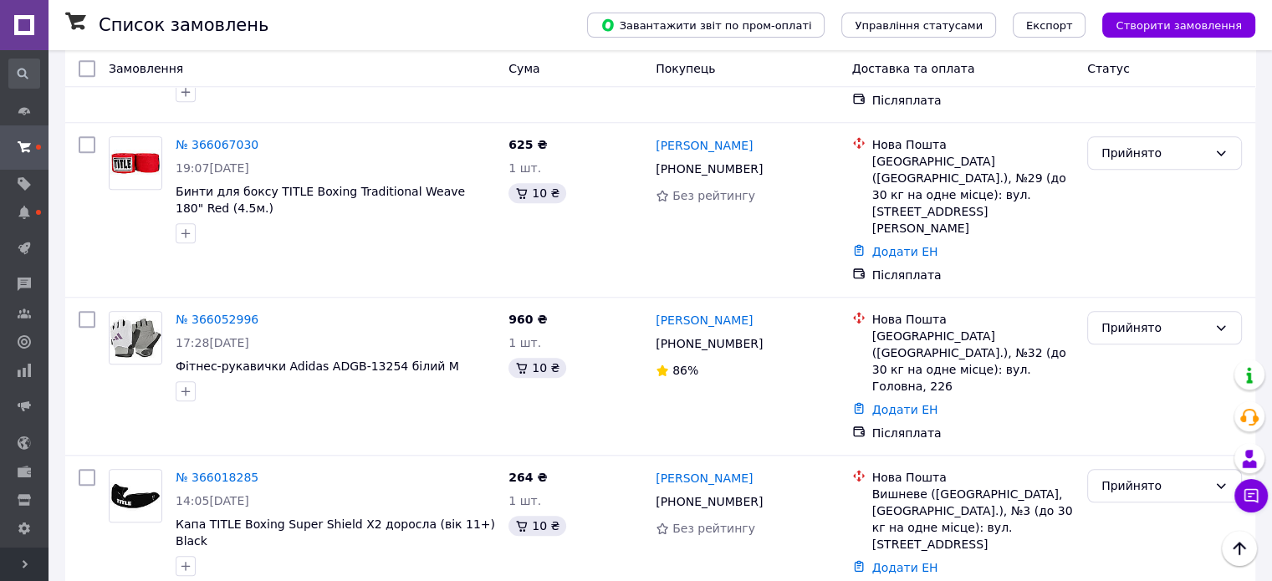
scroll to position [1680, 0]
click at [195, 472] on link "№ 366018285" at bounding box center [217, 478] width 83 height 13
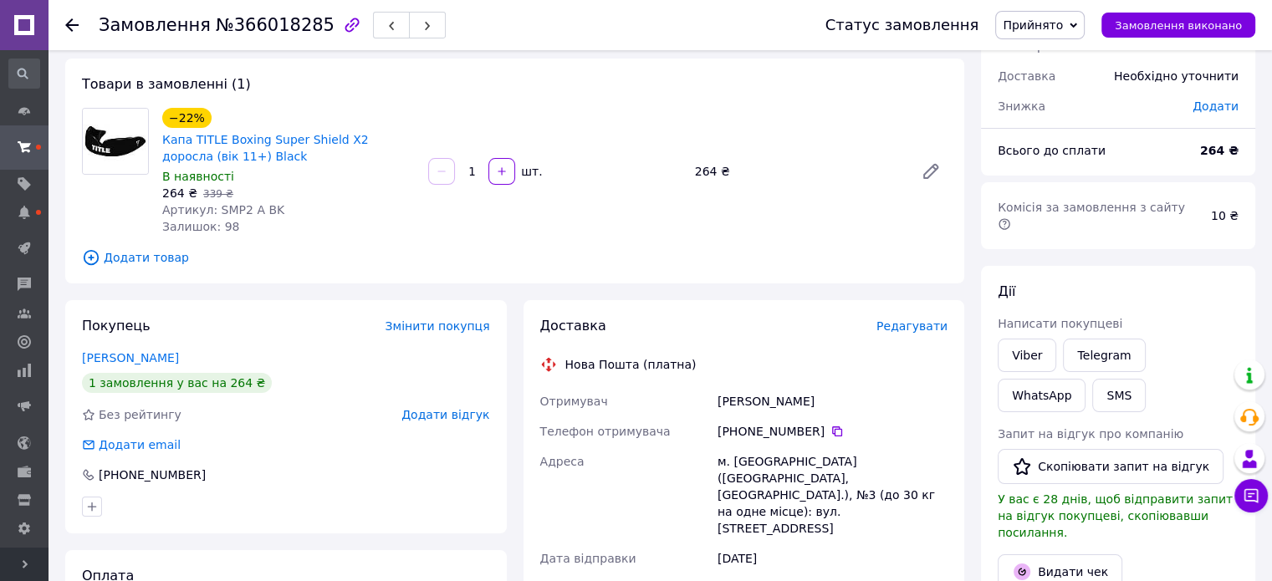
scroll to position [19, 0]
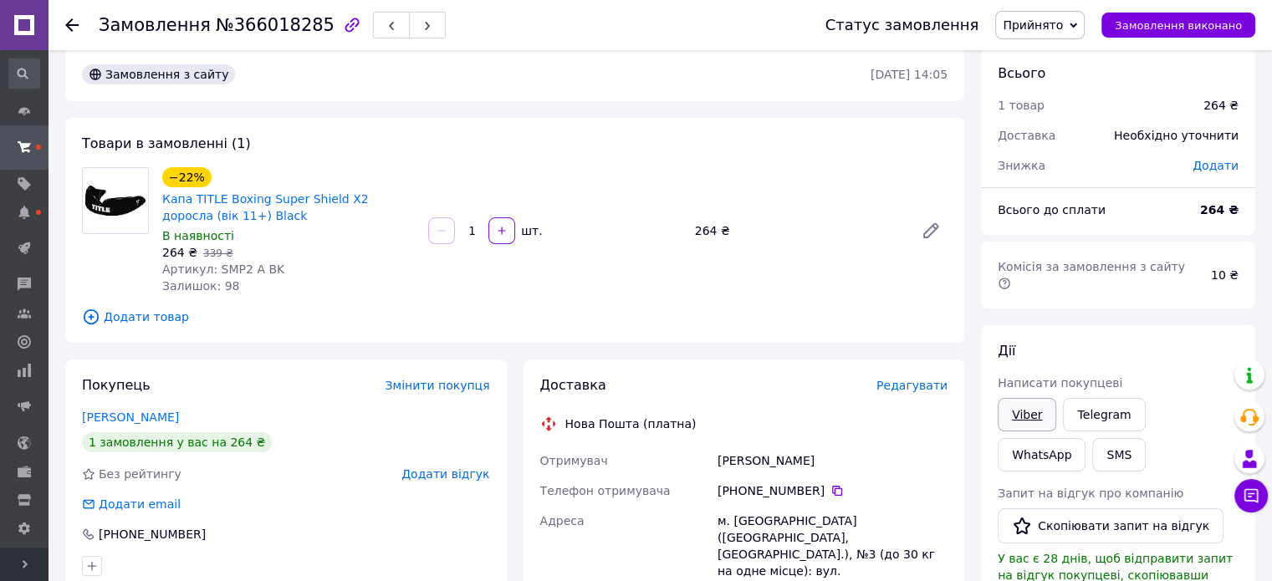
click at [1024, 398] on link "Viber" at bounding box center [1027, 414] width 59 height 33
drag, startPoint x: 281, startPoint y: 267, endPoint x: 212, endPoint y: 274, distance: 68.9
click at [212, 274] on div "Артикул: SMP2 A BK" at bounding box center [288, 269] width 253 height 17
copy span "SMP2 A BK"
